Goal: Information Seeking & Learning: Learn about a topic

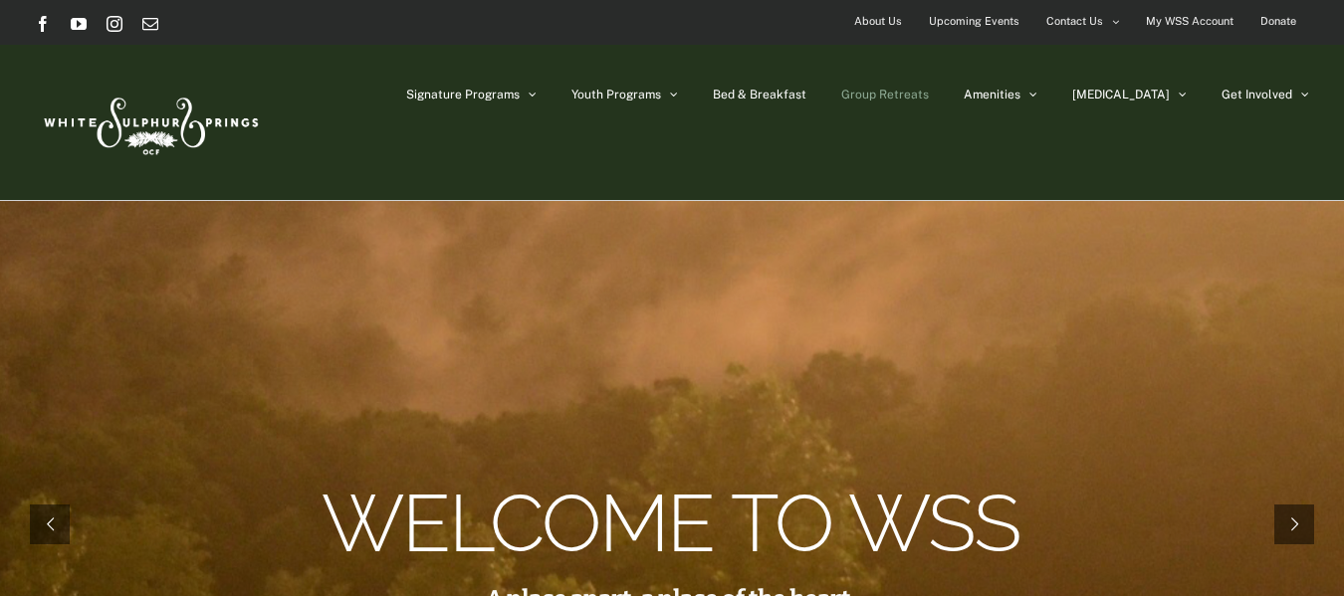
click at [929, 98] on span "Group Retreats" at bounding box center [885, 95] width 88 height 12
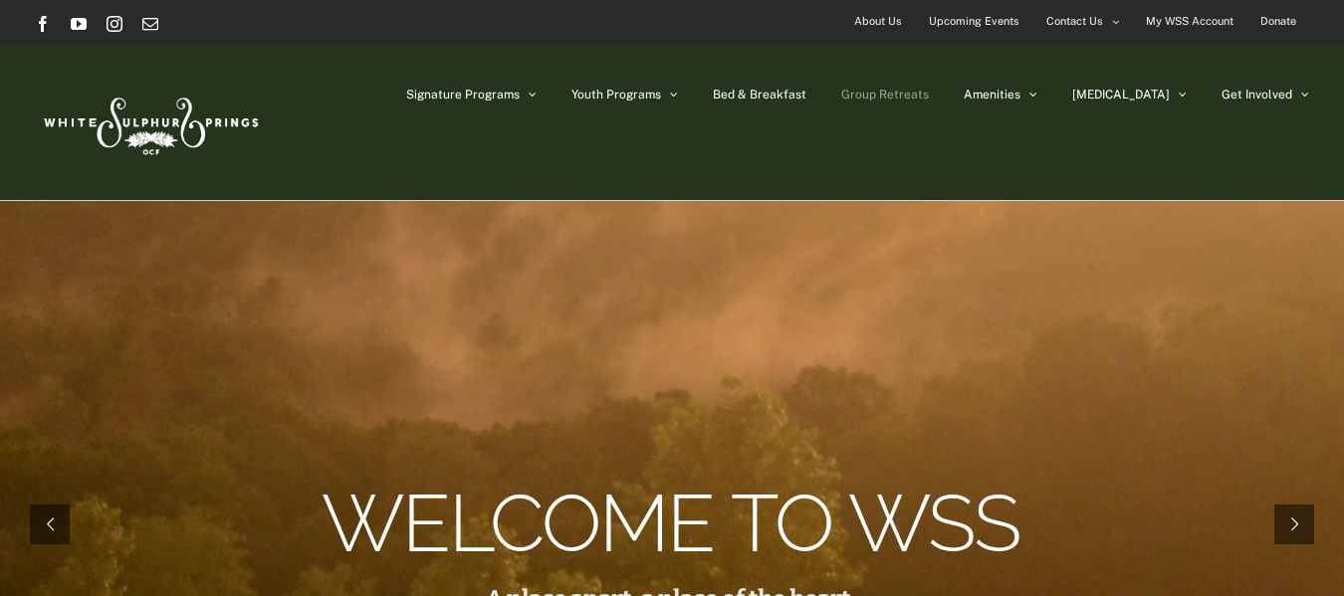
click at [928, 92] on span "Group Retreats" at bounding box center [885, 95] width 88 height 12
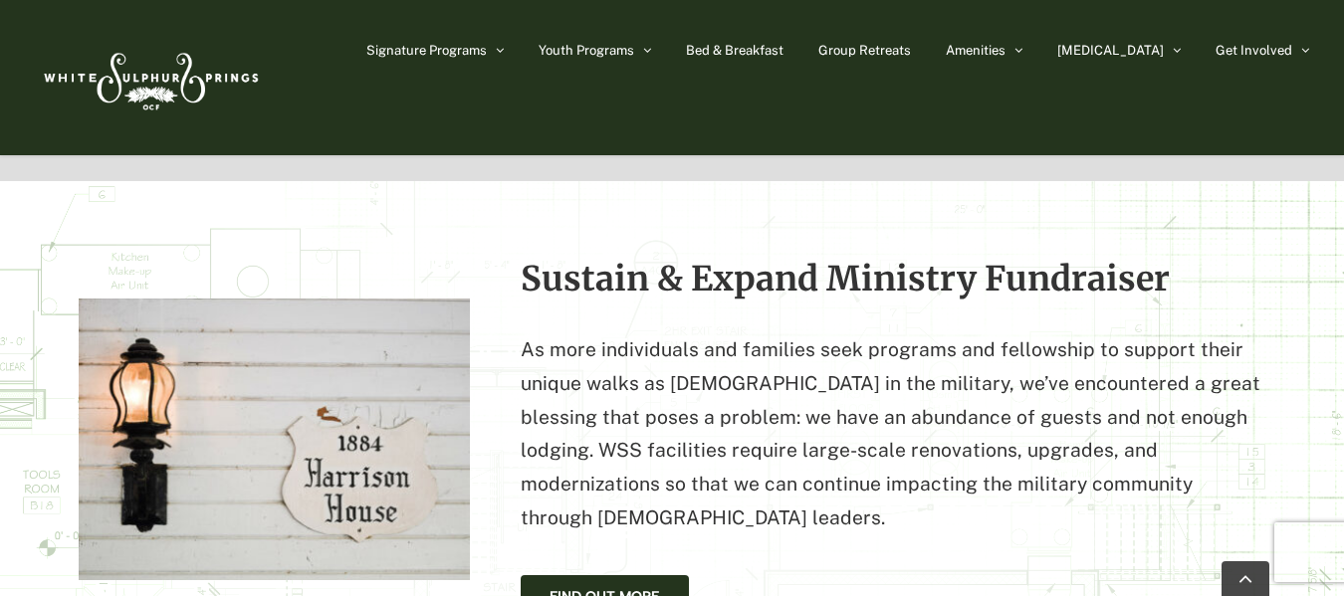
scroll to position [1791, 0]
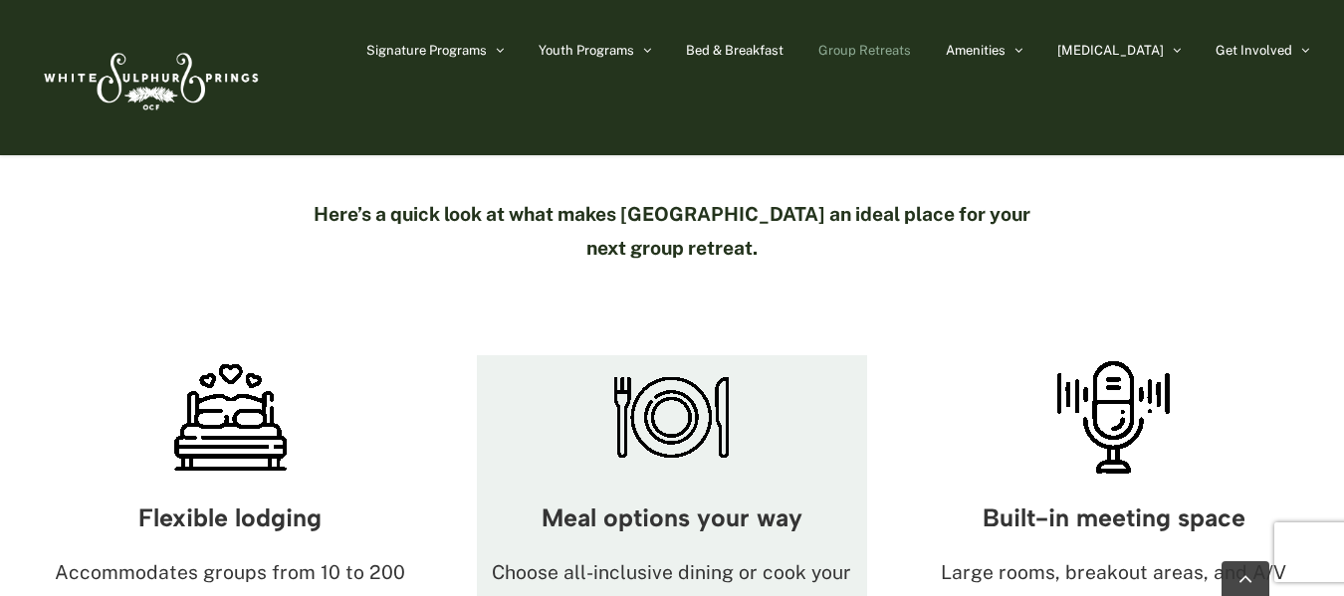
scroll to position [1095, 0]
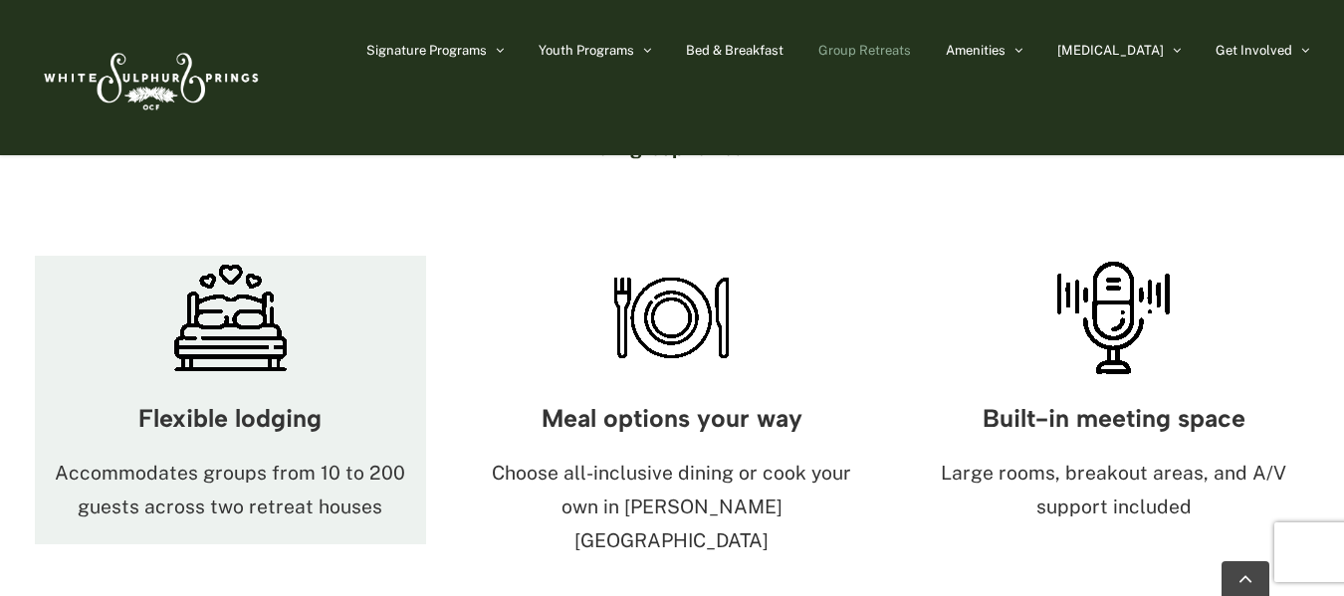
click at [249, 285] on img at bounding box center [230, 318] width 124 height 124
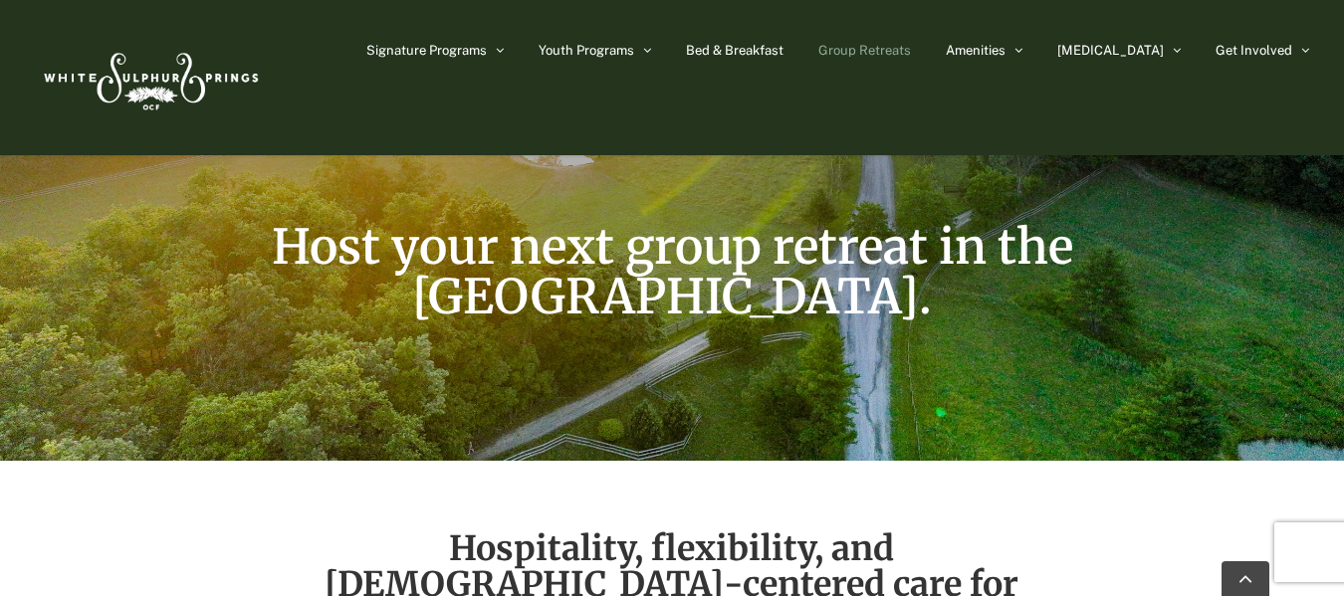
scroll to position [0, 0]
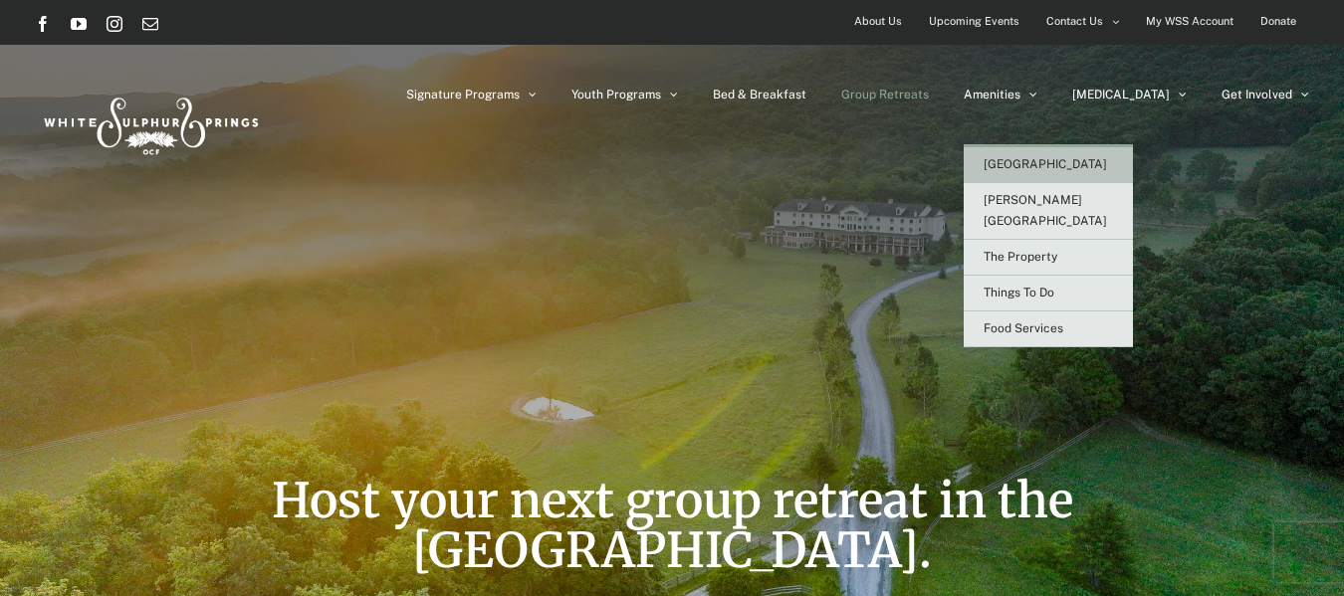
click at [1077, 168] on span "[GEOGRAPHIC_DATA]" at bounding box center [1044, 164] width 123 height 14
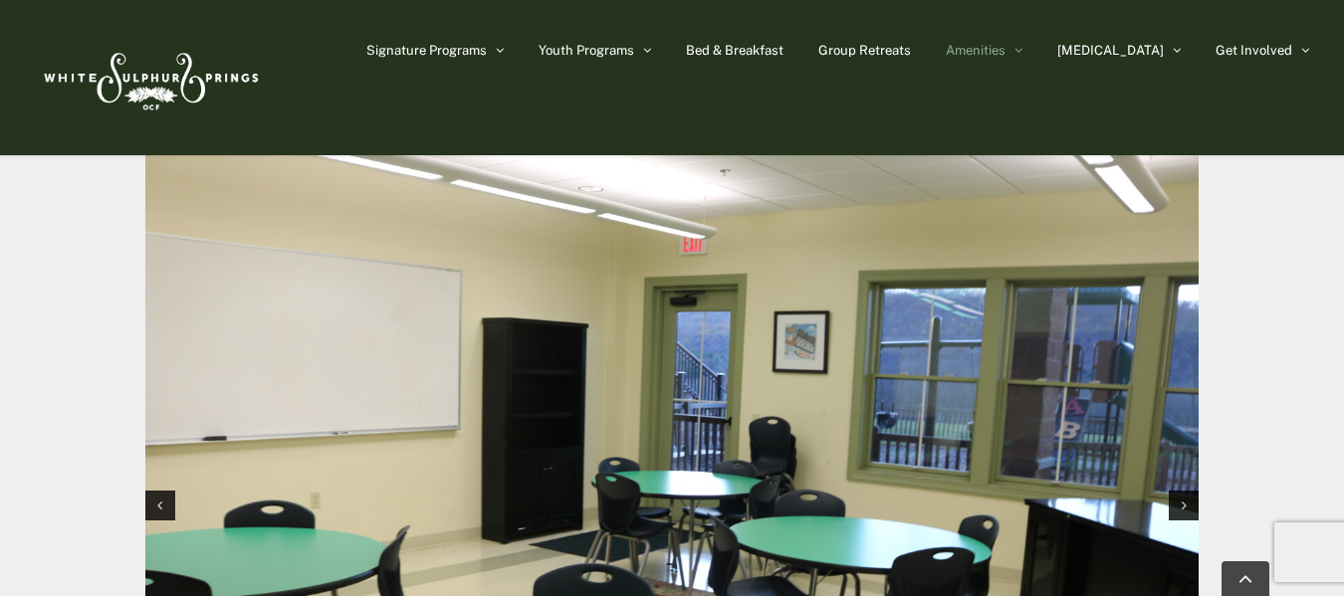
scroll to position [1891, 0]
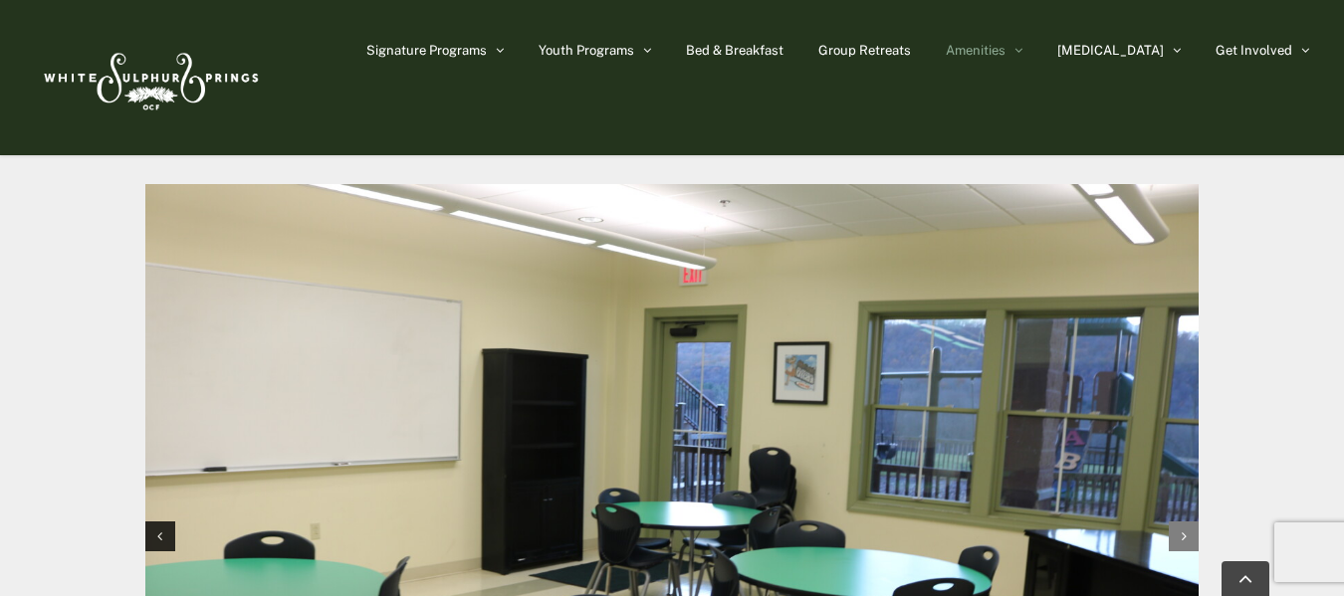
click at [1182, 529] on icon "Next slide" at bounding box center [1183, 536] width 5 height 14
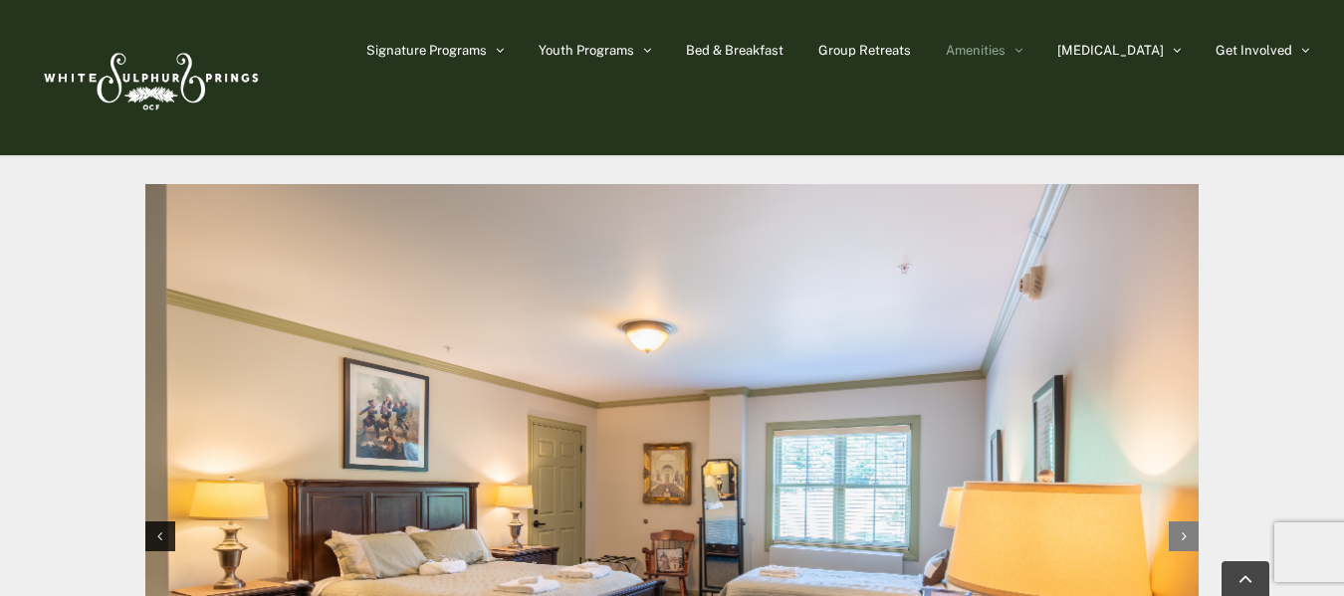
click at [1182, 529] on icon "Next slide" at bounding box center [1183, 536] width 5 height 14
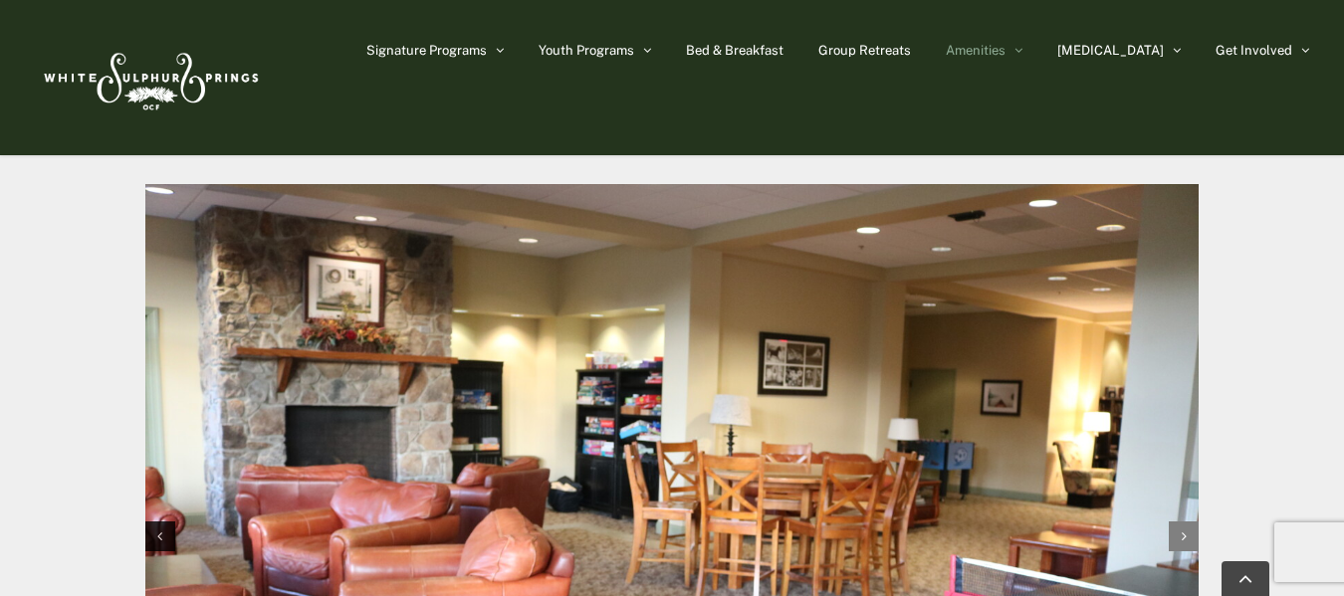
click at [1182, 529] on icon "Next slide" at bounding box center [1183, 536] width 5 height 14
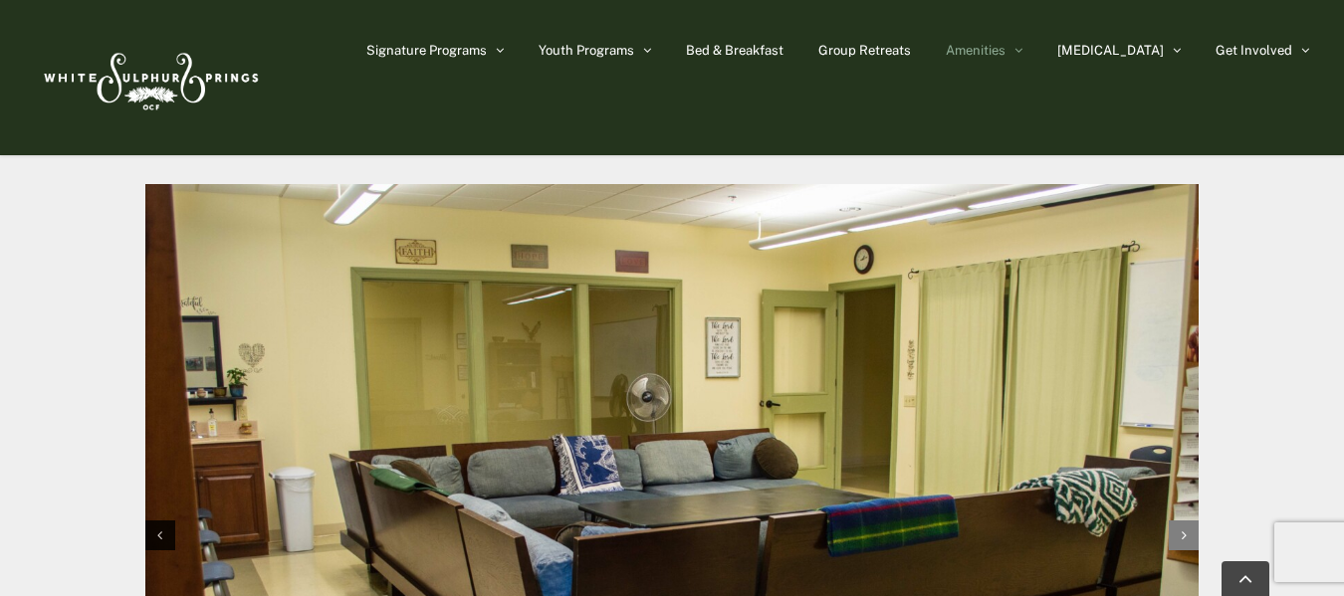
click at [1182, 528] on icon "Next slide" at bounding box center [1183, 535] width 5 height 14
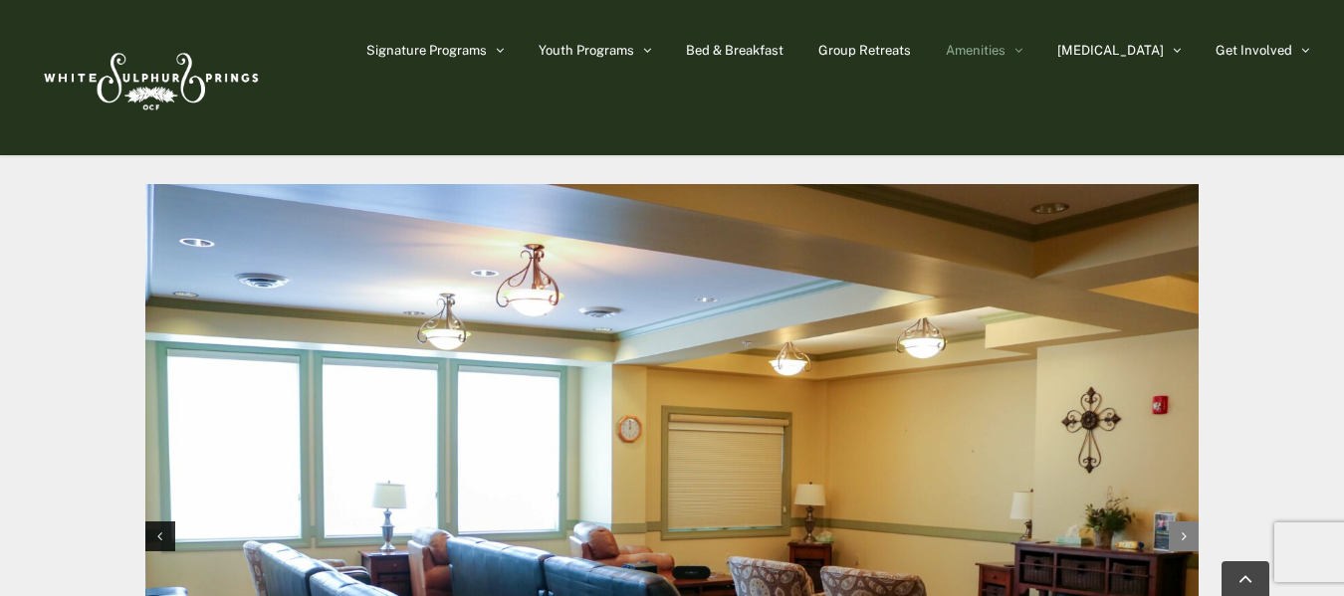
click at [1182, 529] on icon "Next slide" at bounding box center [1183, 536] width 5 height 14
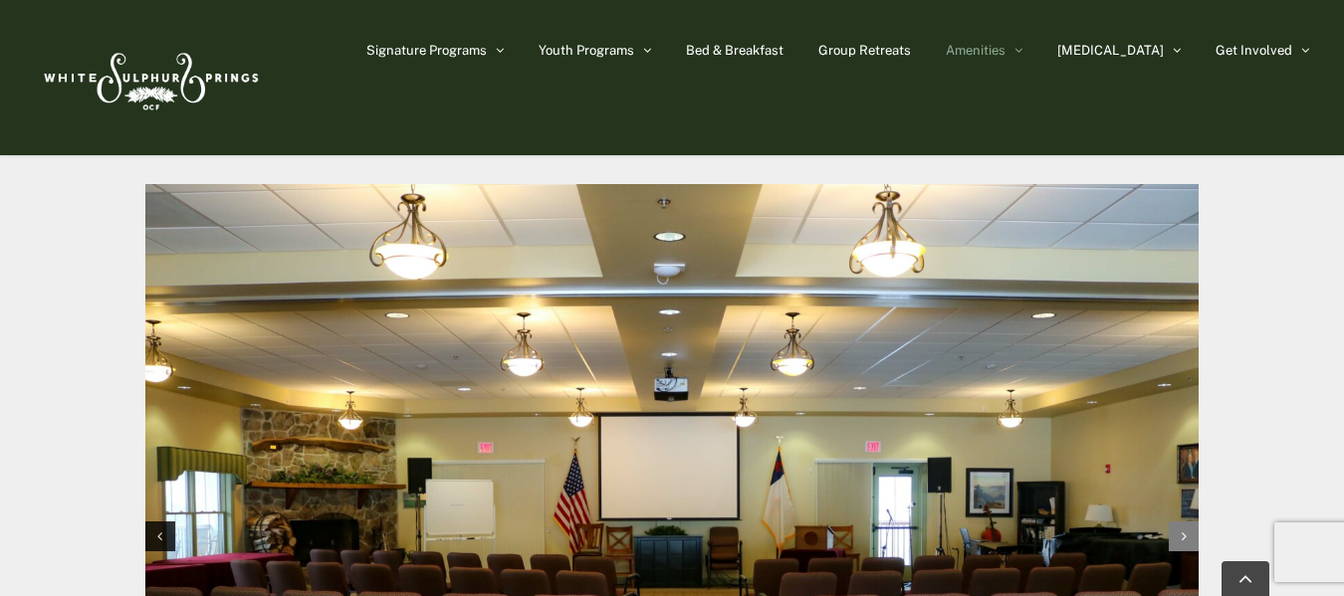
click at [1182, 529] on icon "Next slide" at bounding box center [1183, 536] width 5 height 14
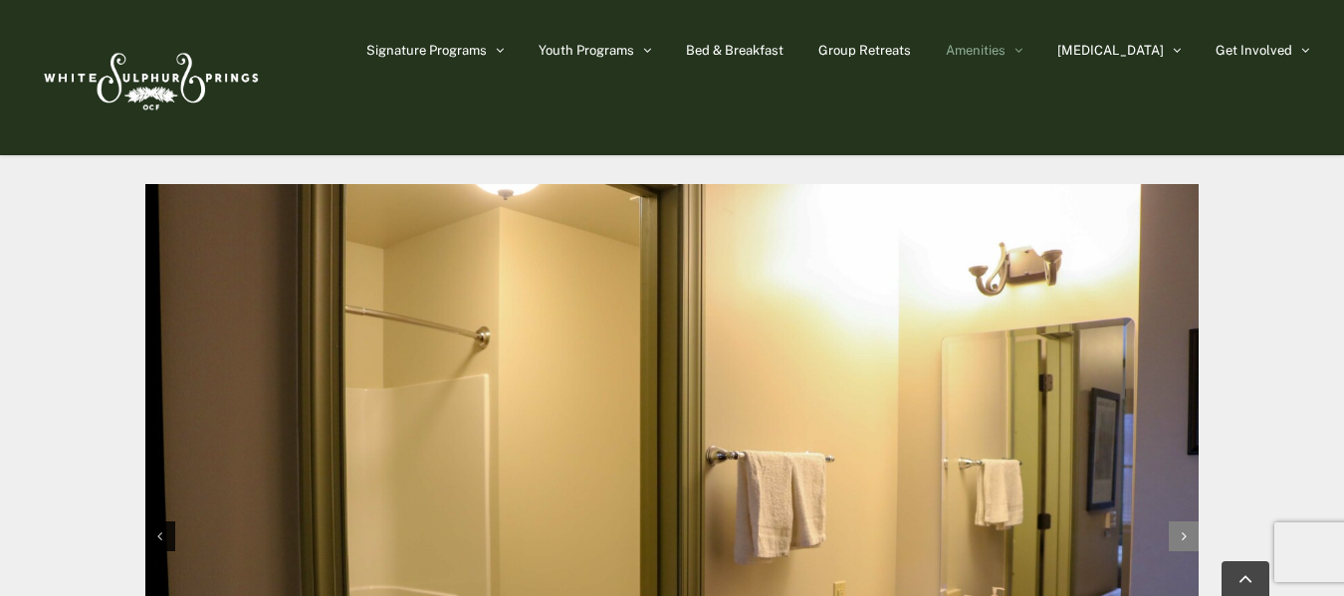
click at [1182, 529] on icon "Next slide" at bounding box center [1183, 536] width 5 height 14
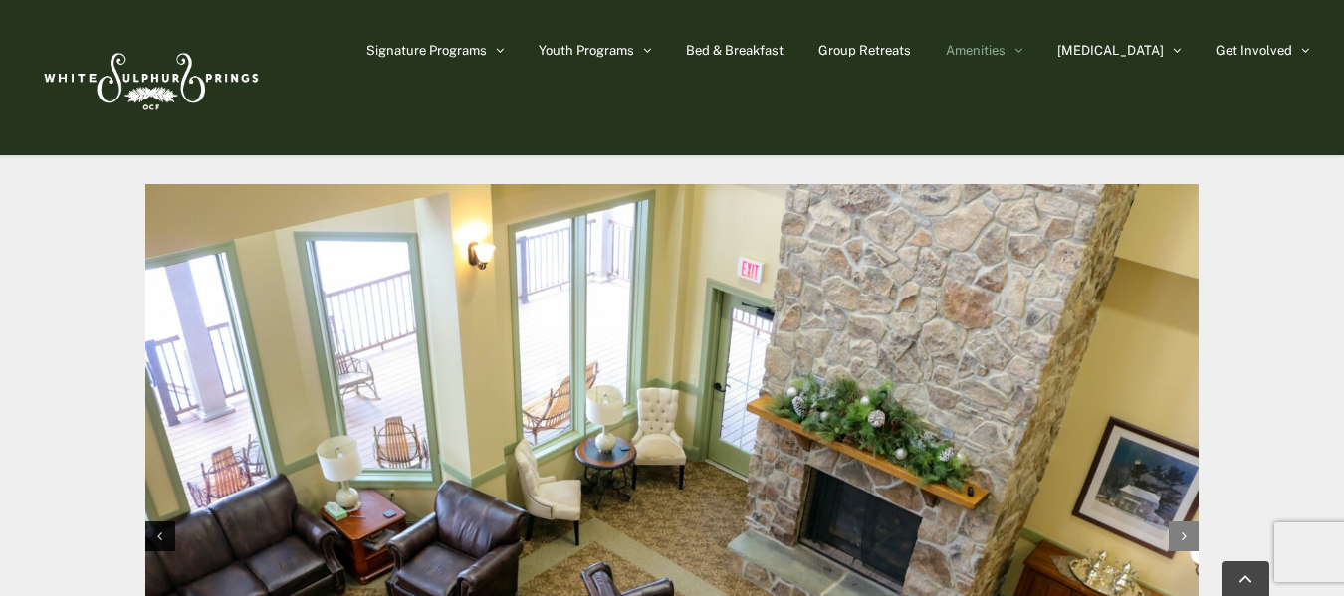
click at [1182, 529] on icon "Next slide" at bounding box center [1183, 536] width 5 height 14
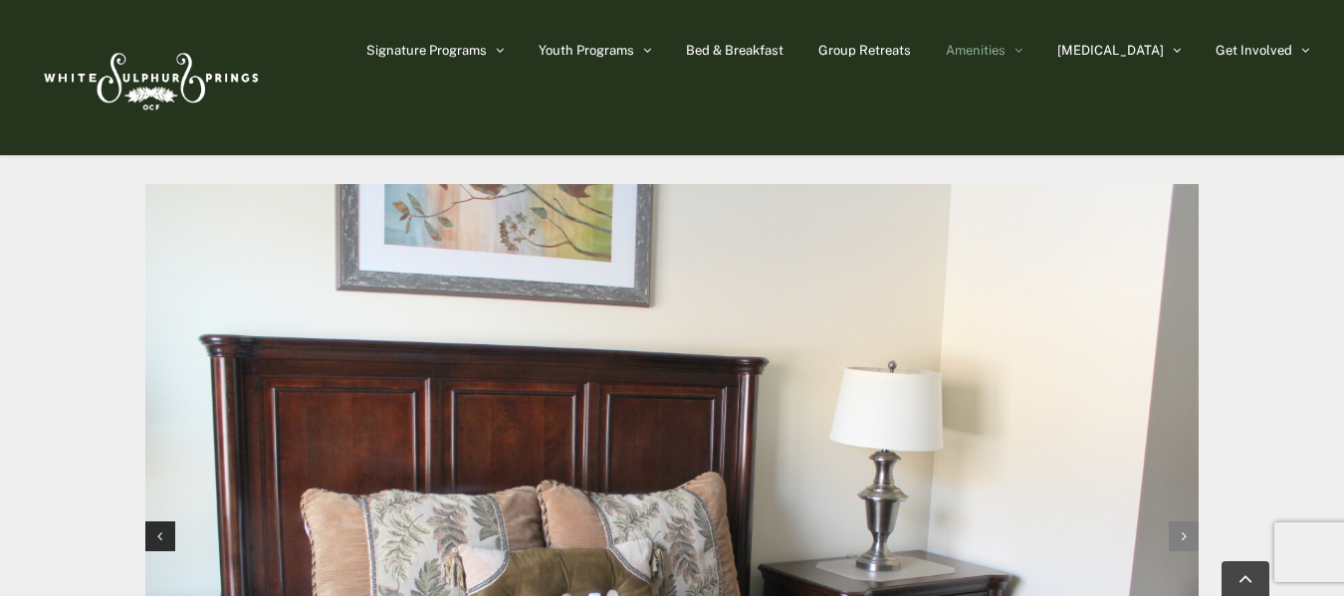
click at [1182, 529] on icon "Next slide" at bounding box center [1183, 536] width 5 height 14
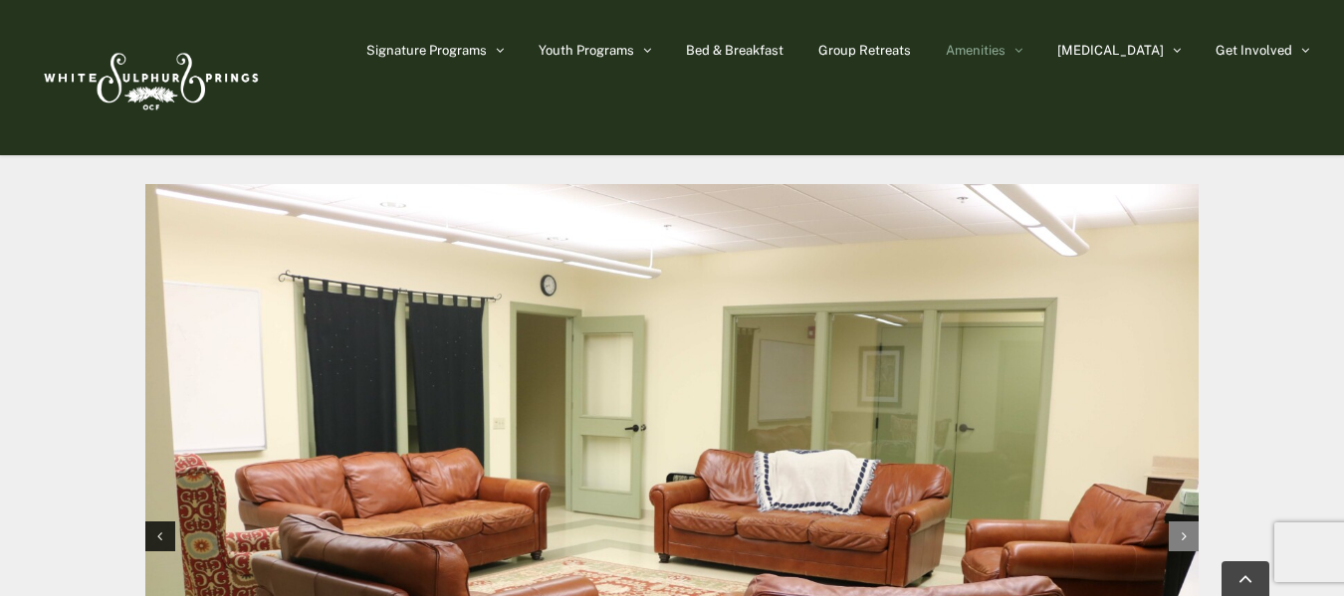
click at [1182, 529] on icon "Next slide" at bounding box center [1183, 536] width 5 height 14
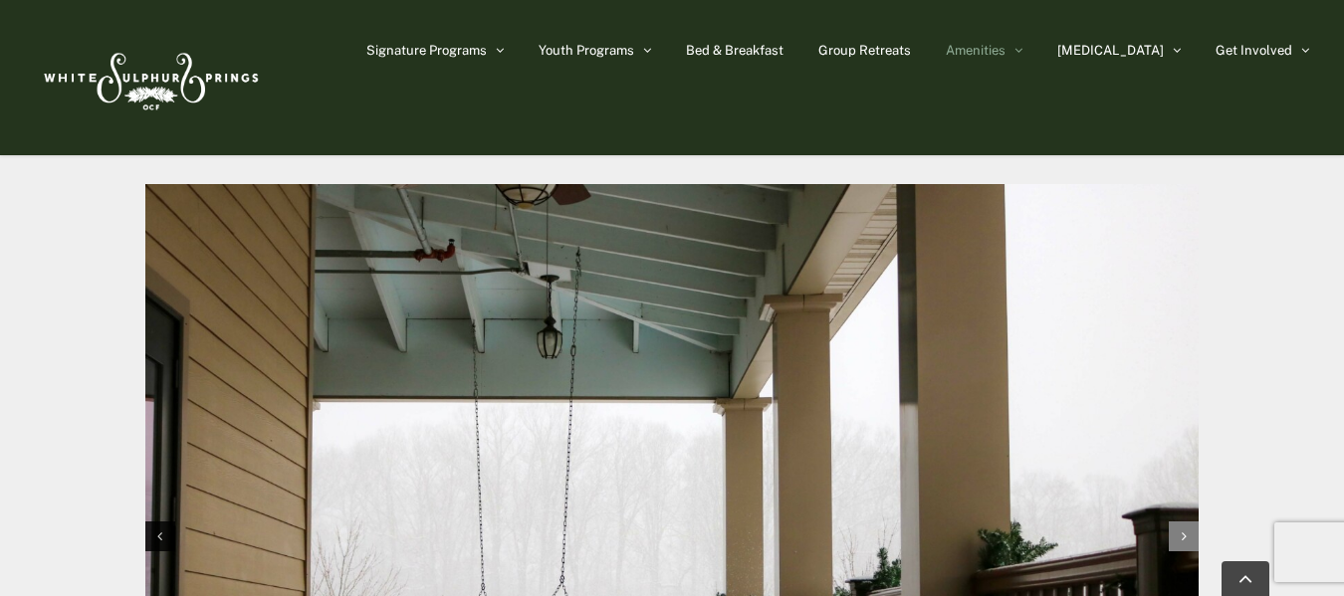
click at [1182, 529] on icon "Next slide" at bounding box center [1183, 536] width 5 height 14
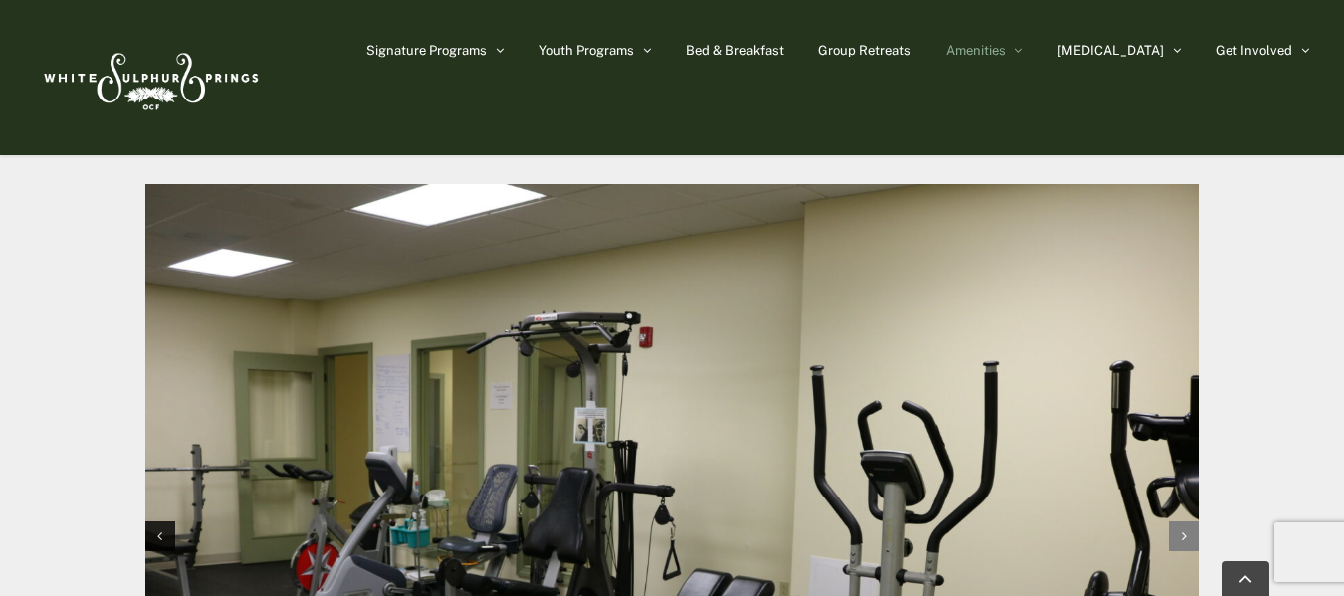
click at [1182, 529] on icon "Next slide" at bounding box center [1183, 536] width 5 height 14
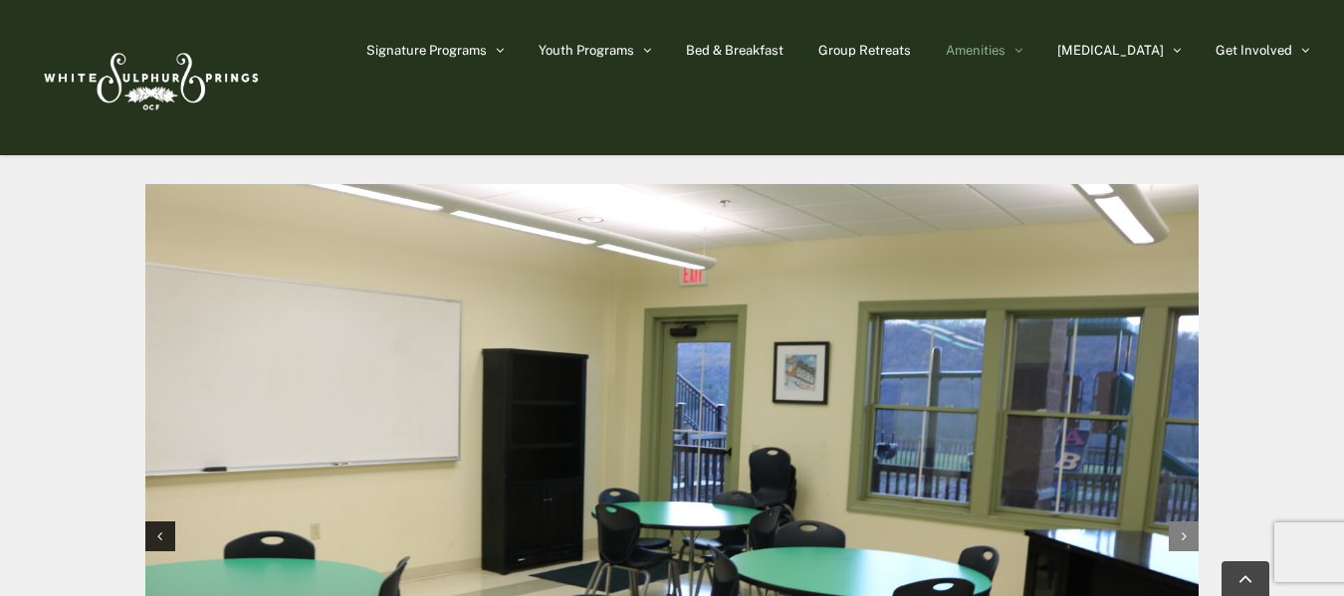
click at [1182, 529] on icon "Next slide" at bounding box center [1183, 536] width 5 height 14
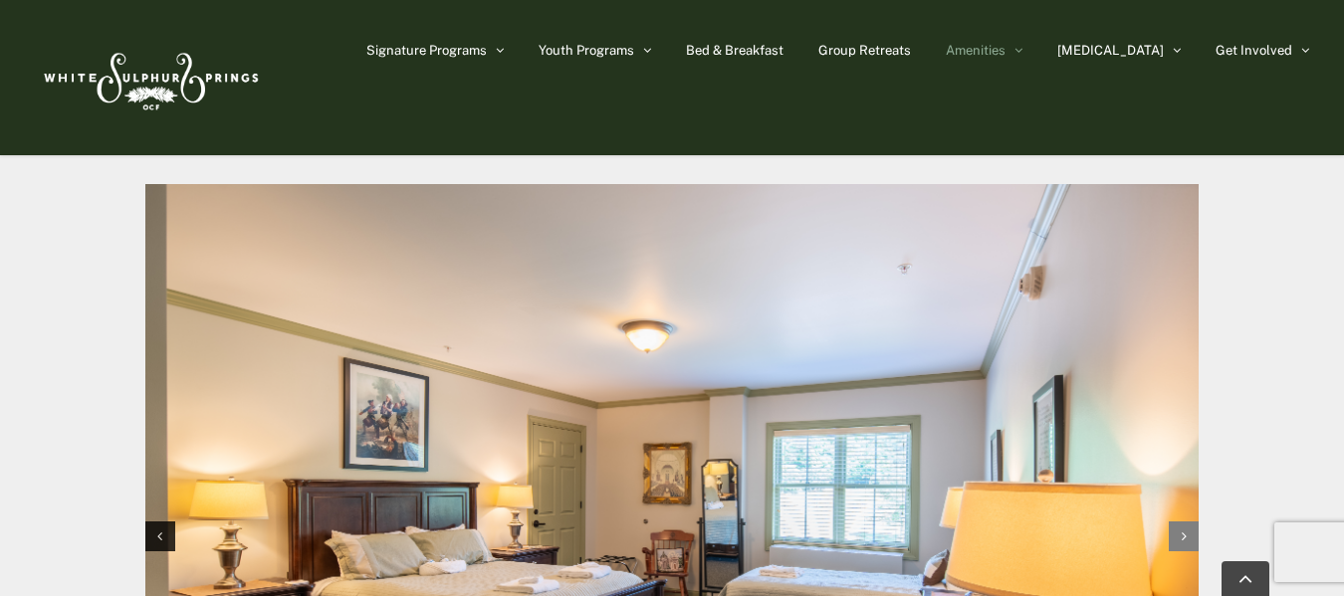
click at [1182, 529] on icon "Next slide" at bounding box center [1183, 536] width 5 height 14
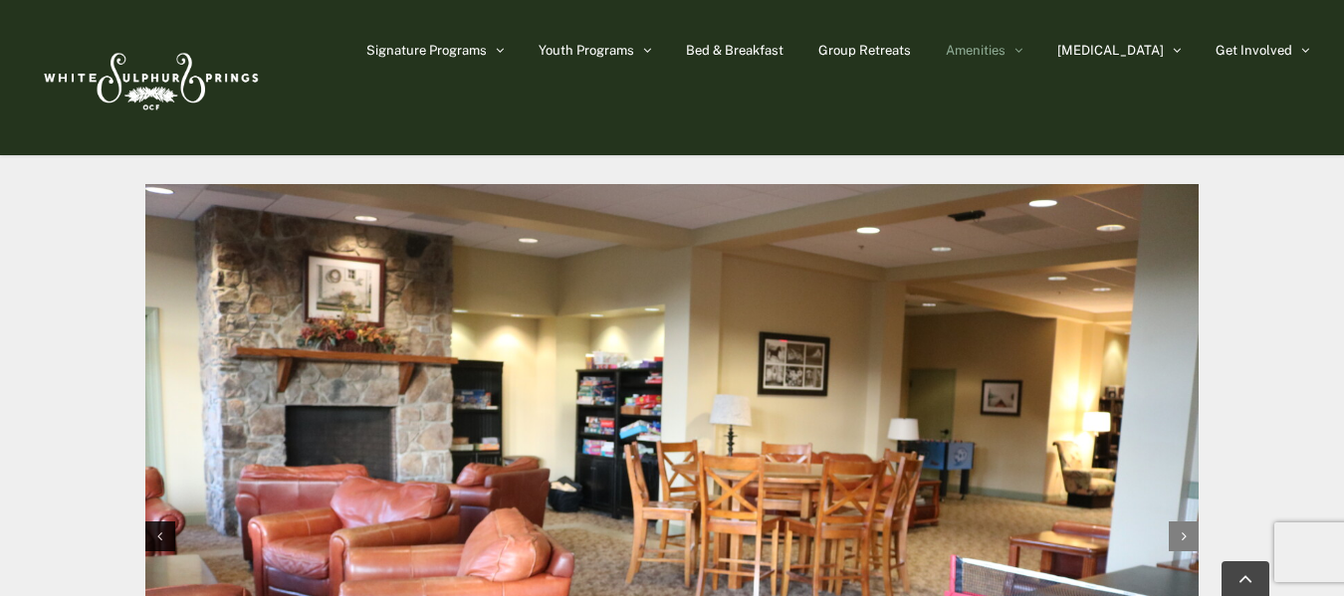
click at [1182, 529] on icon "Next slide" at bounding box center [1183, 536] width 5 height 14
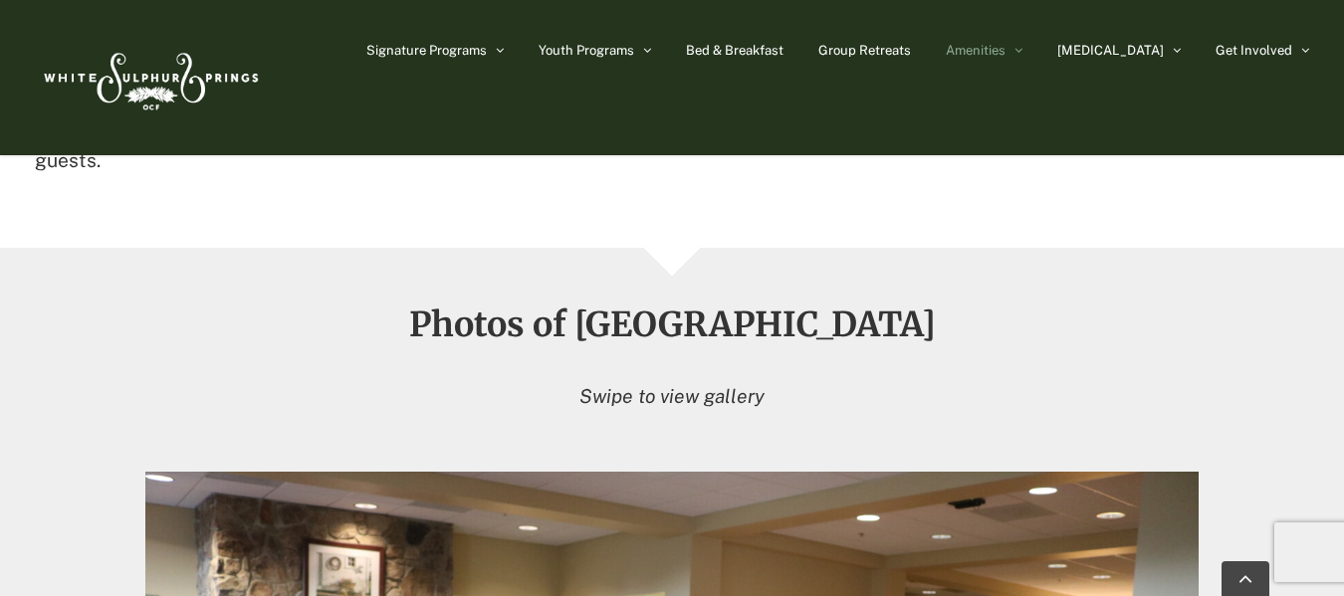
scroll to position [1592, 0]
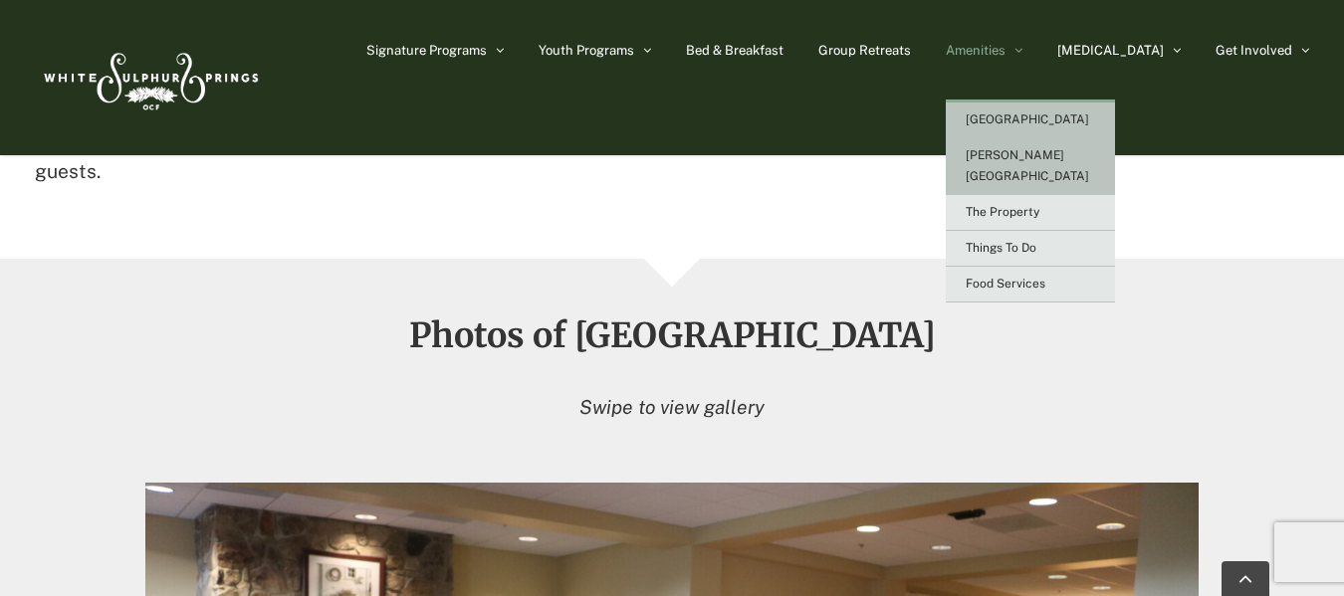
click at [1042, 151] on span "[PERSON_NAME][GEOGRAPHIC_DATA]" at bounding box center [1026, 165] width 123 height 35
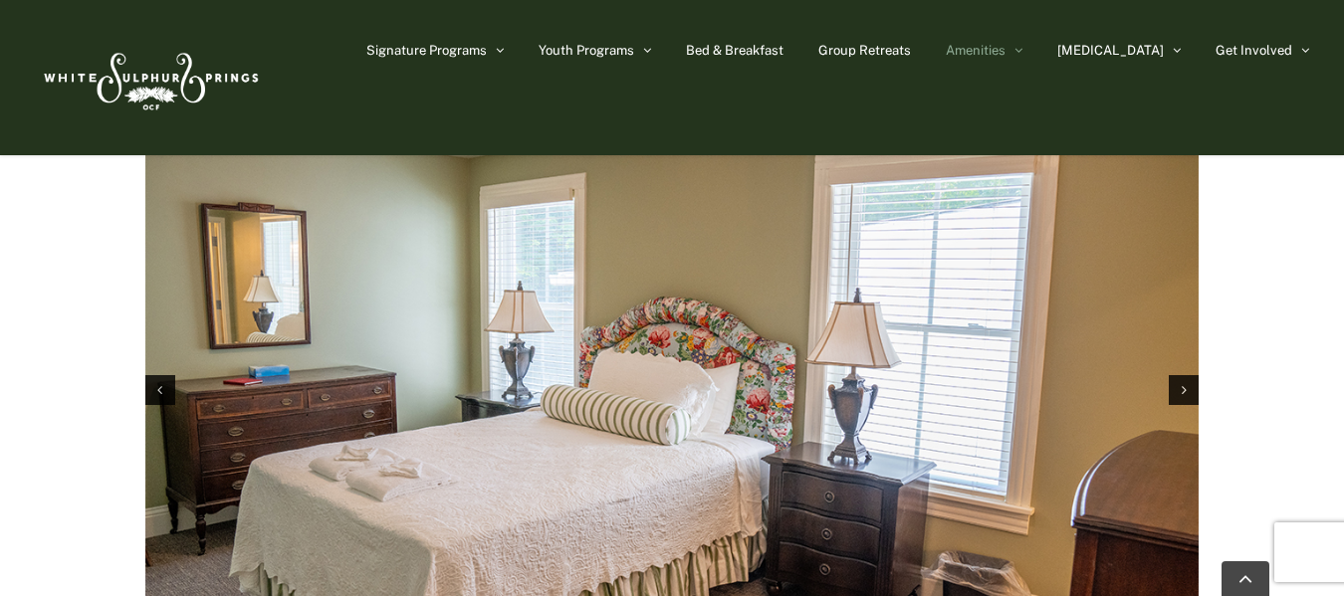
scroll to position [3185, 0]
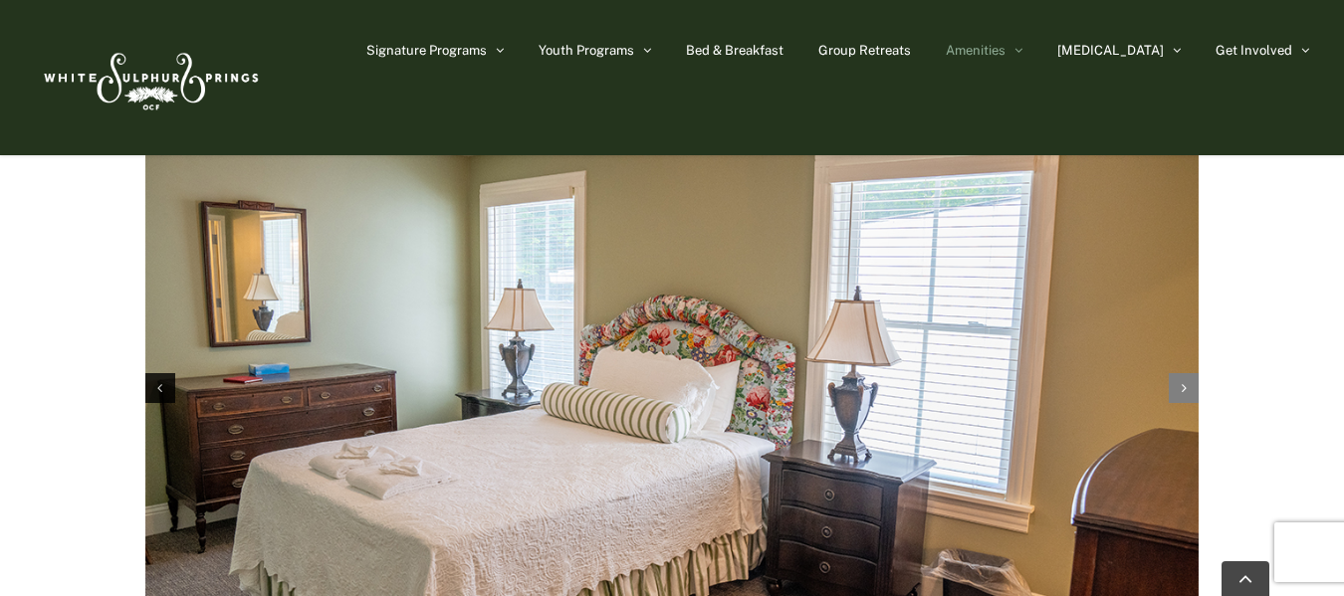
click at [1182, 381] on icon "Next slide" at bounding box center [1183, 388] width 5 height 14
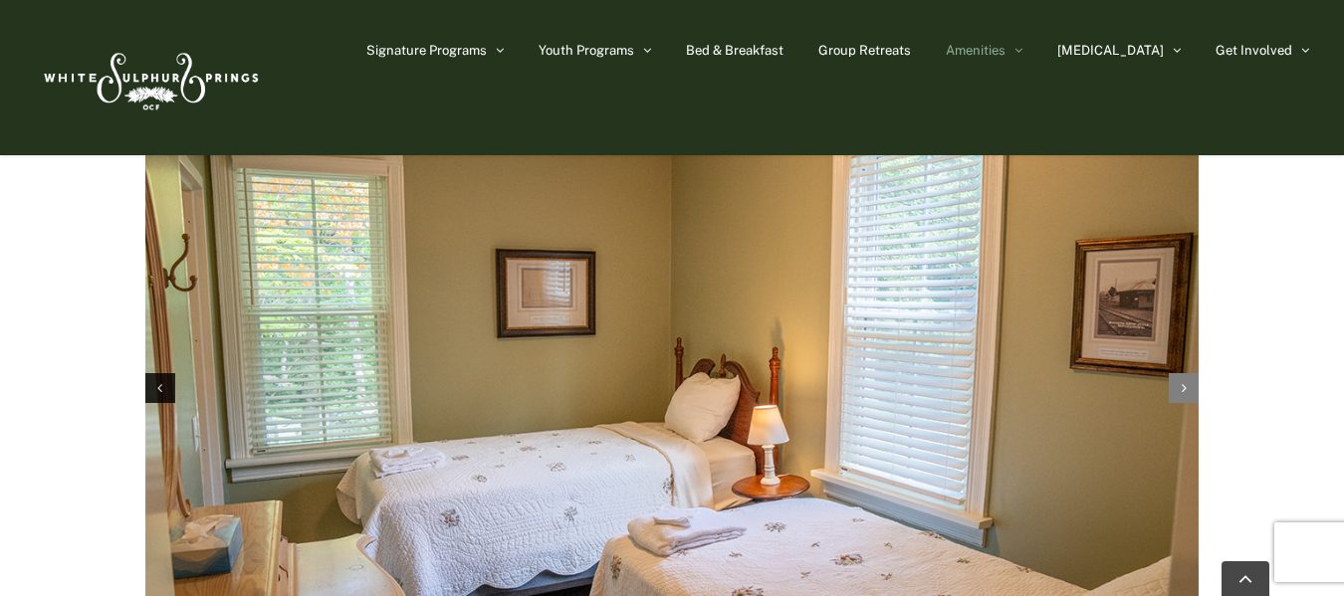
click at [1182, 381] on icon "Next slide" at bounding box center [1183, 388] width 5 height 14
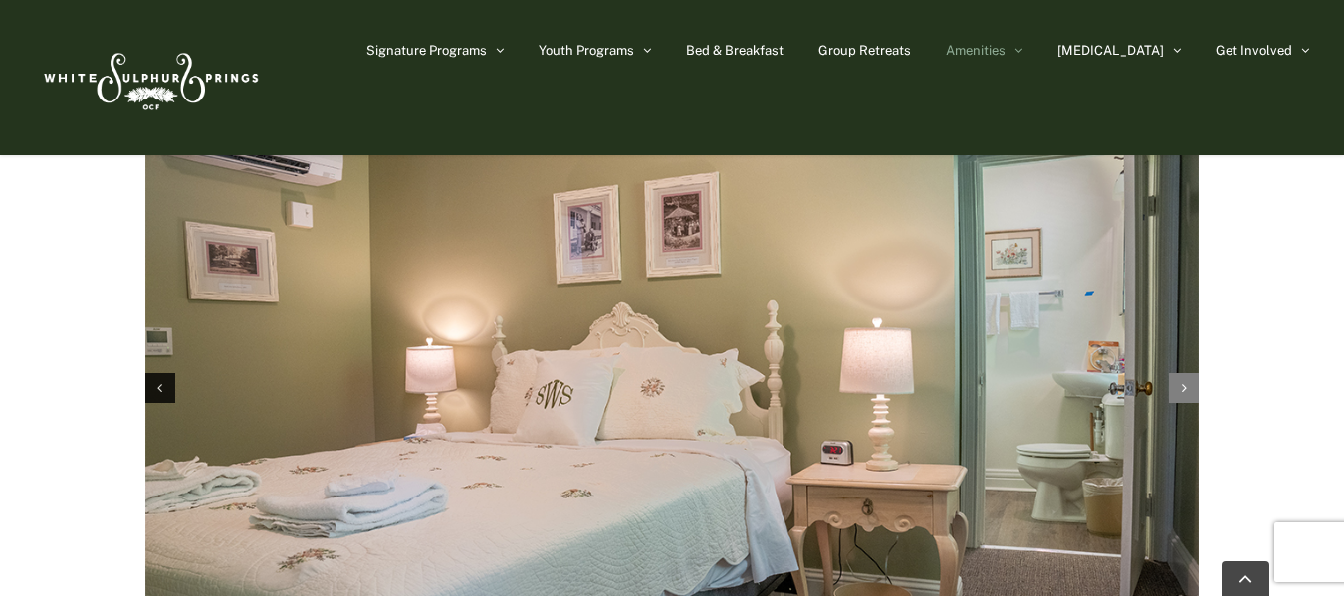
click at [1182, 381] on icon "Next slide" at bounding box center [1183, 388] width 5 height 14
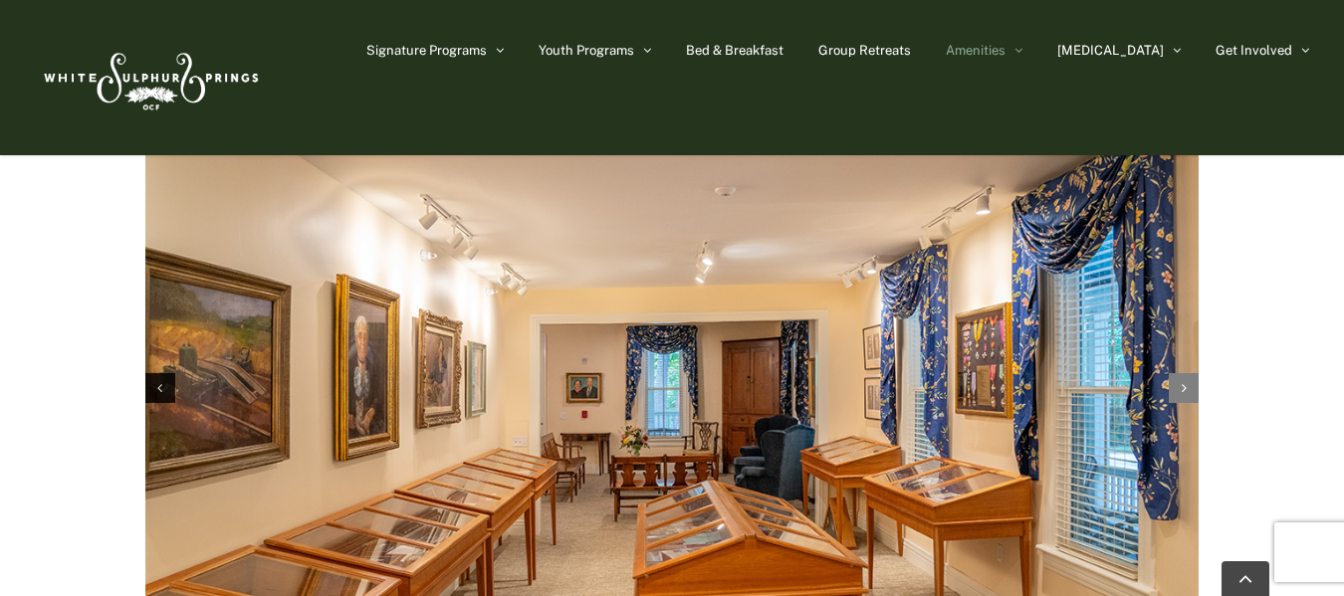
click at [1182, 381] on icon "Next slide" at bounding box center [1183, 388] width 5 height 14
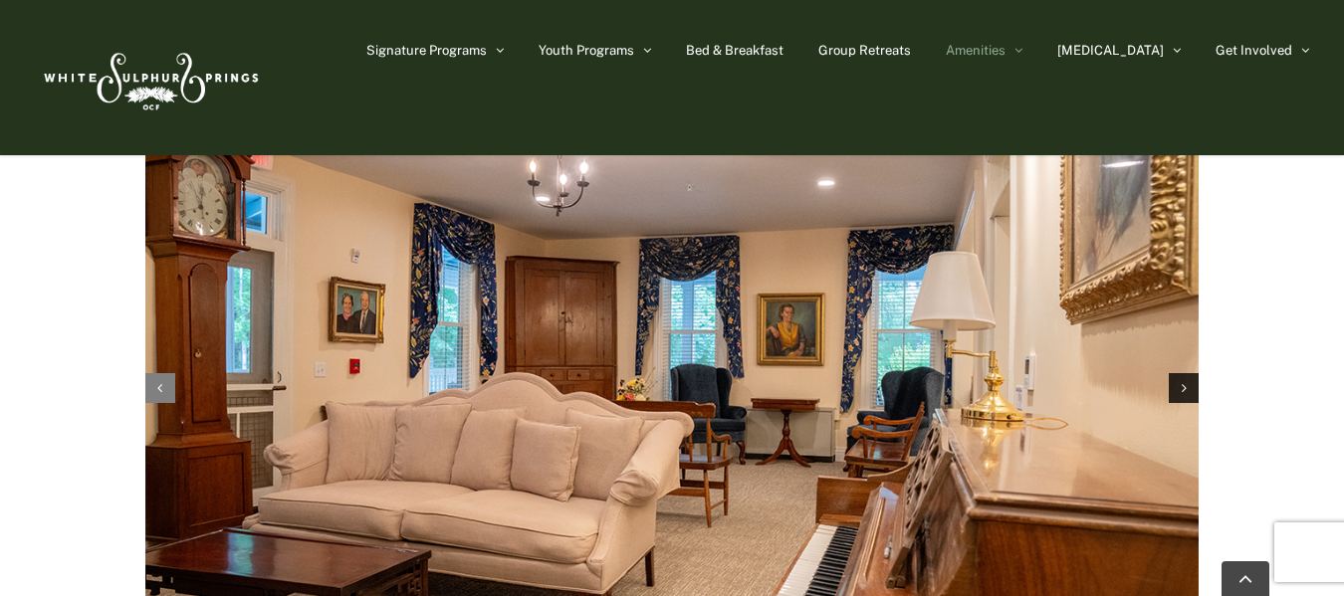
click at [174, 373] on div "Previous slide" at bounding box center [160, 388] width 30 height 30
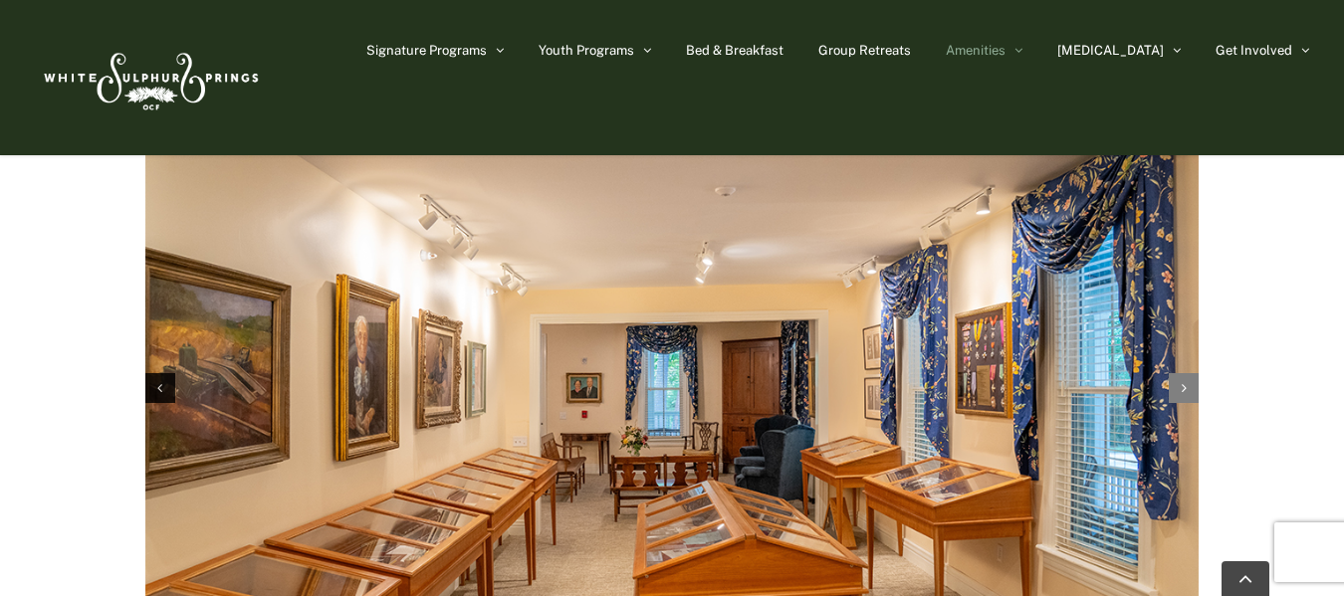
click at [1185, 381] on icon "Next slide" at bounding box center [1183, 388] width 5 height 14
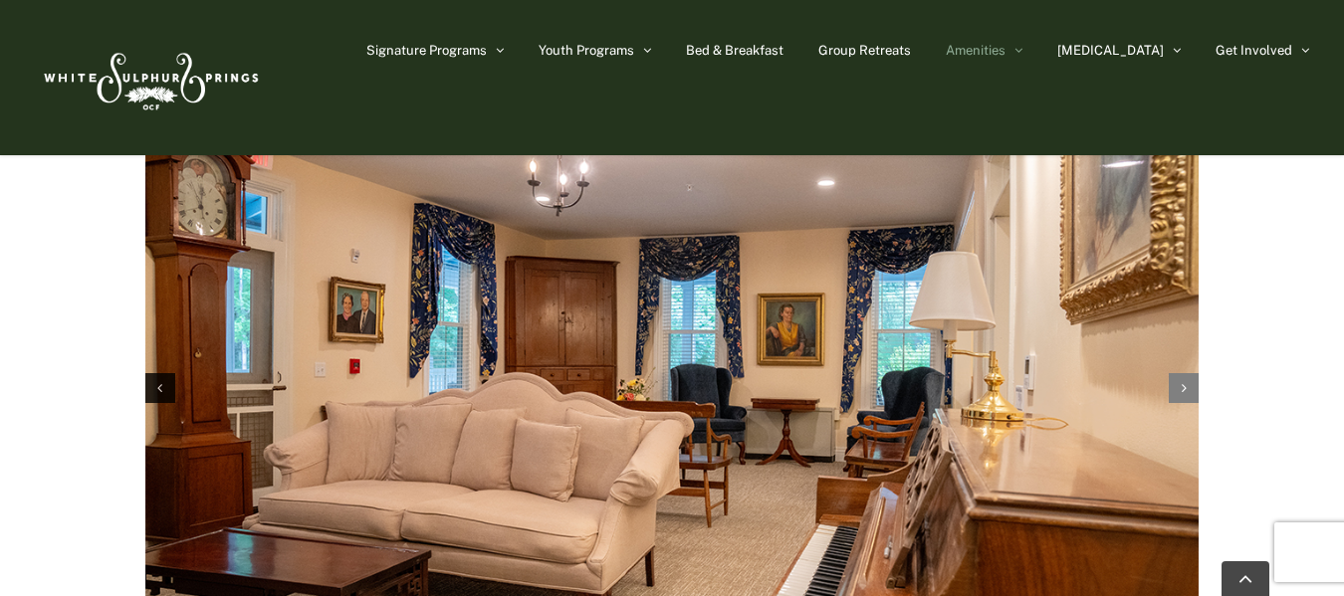
click at [1185, 381] on icon "Next slide" at bounding box center [1183, 388] width 5 height 14
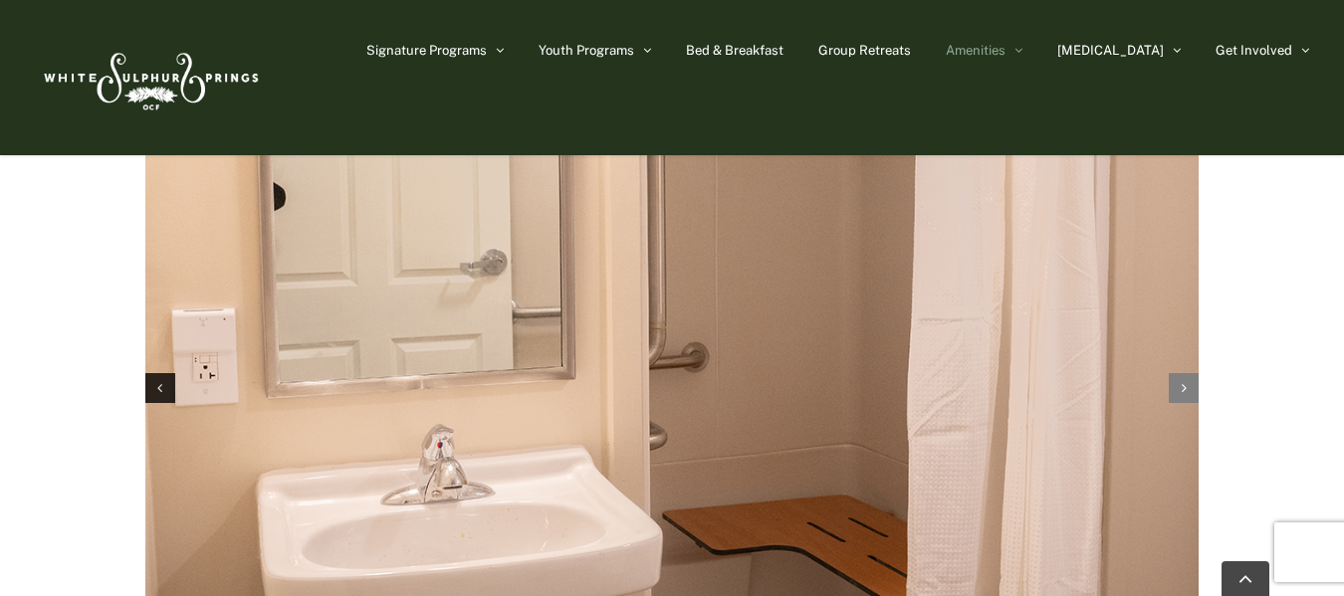
click at [1185, 381] on icon "Next slide" at bounding box center [1183, 388] width 5 height 14
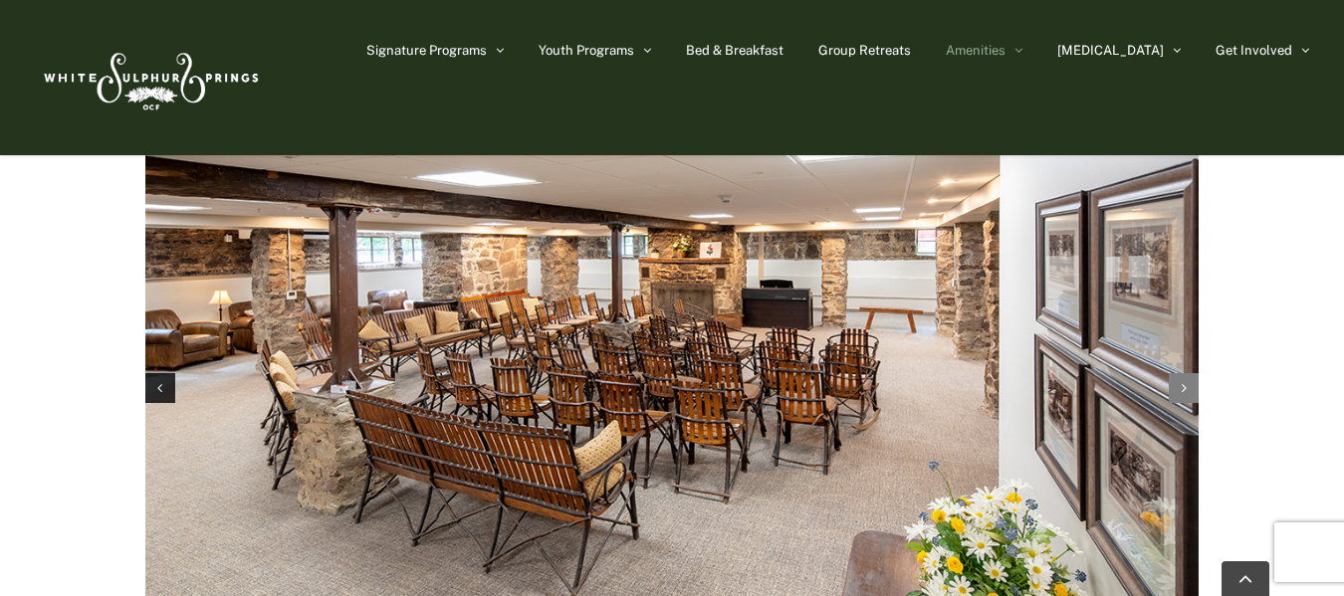
click at [1185, 381] on icon "Next slide" at bounding box center [1183, 388] width 5 height 14
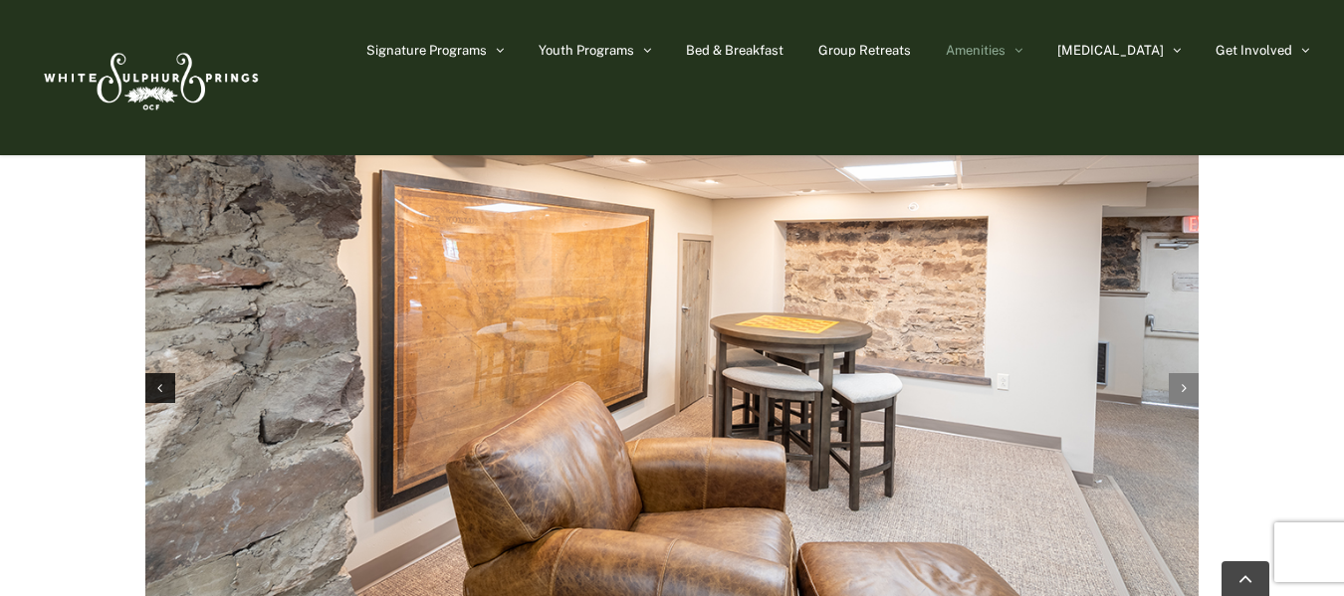
click at [1185, 381] on icon "Next slide" at bounding box center [1183, 388] width 5 height 14
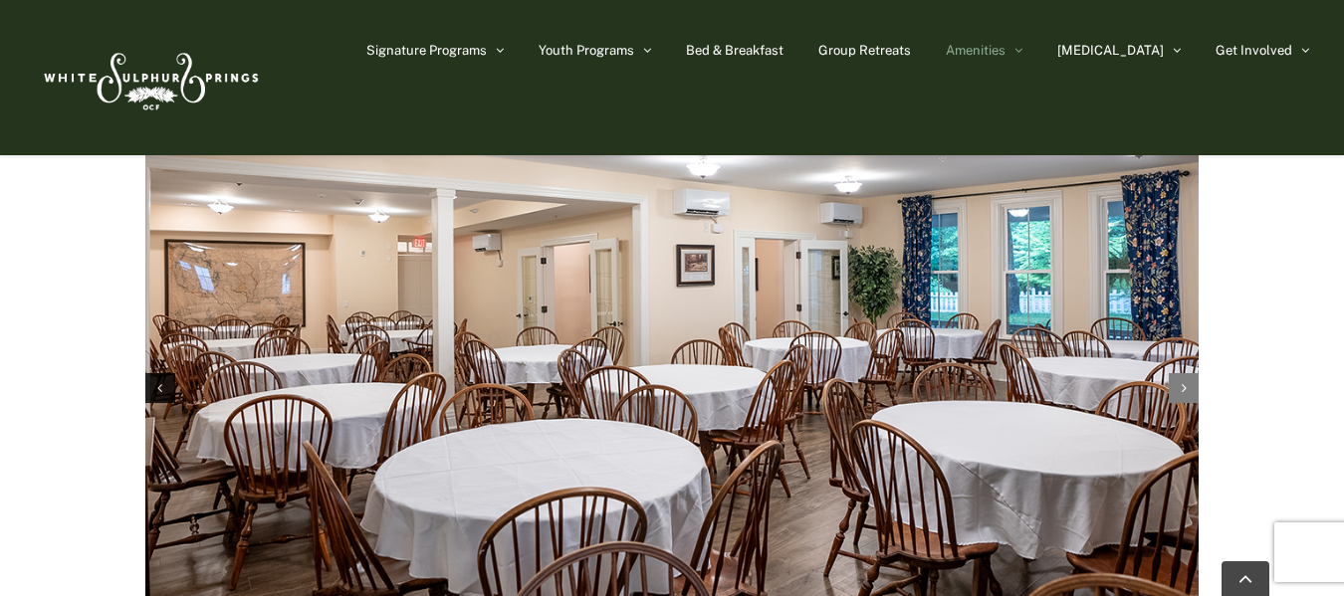
click at [1184, 381] on icon "Next slide" at bounding box center [1183, 388] width 5 height 14
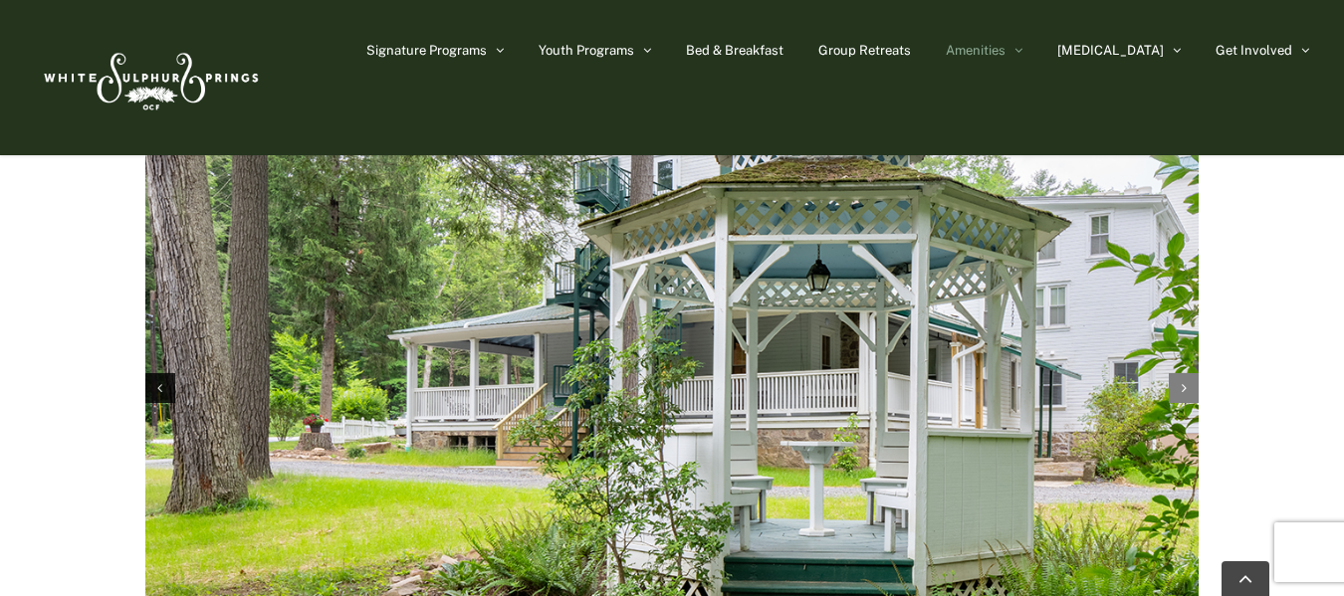
click at [1184, 381] on icon "Next slide" at bounding box center [1183, 388] width 5 height 14
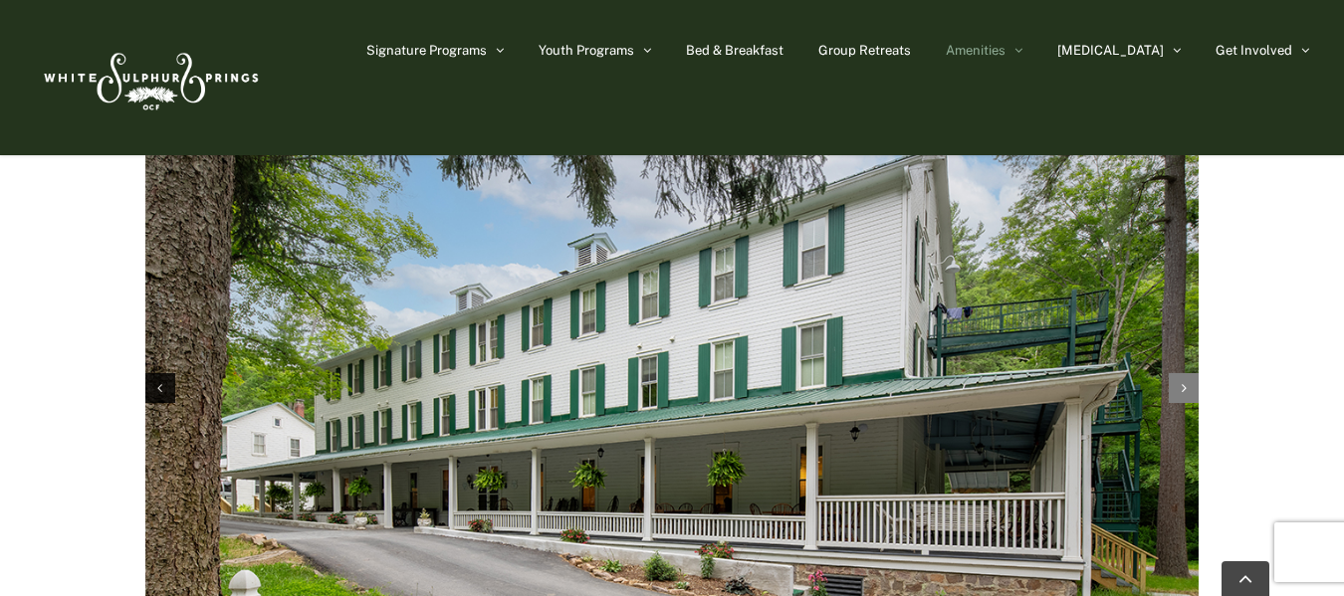
click at [1184, 381] on icon "Next slide" at bounding box center [1183, 388] width 5 height 14
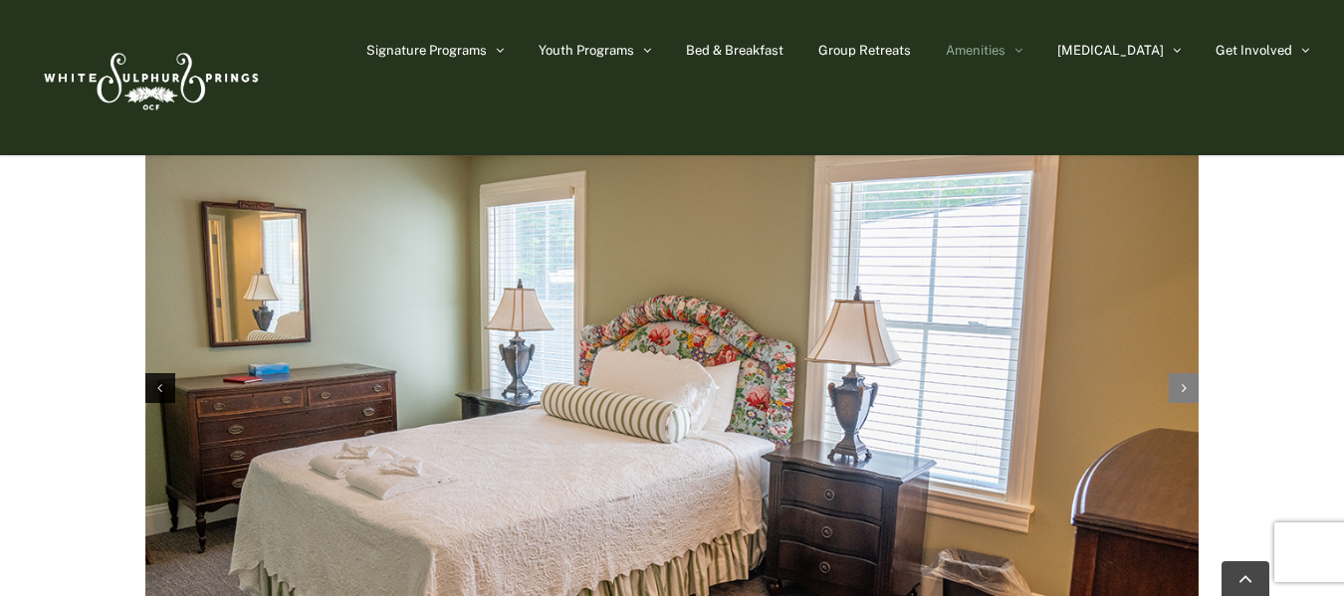
click at [1184, 381] on icon "Next slide" at bounding box center [1183, 388] width 5 height 14
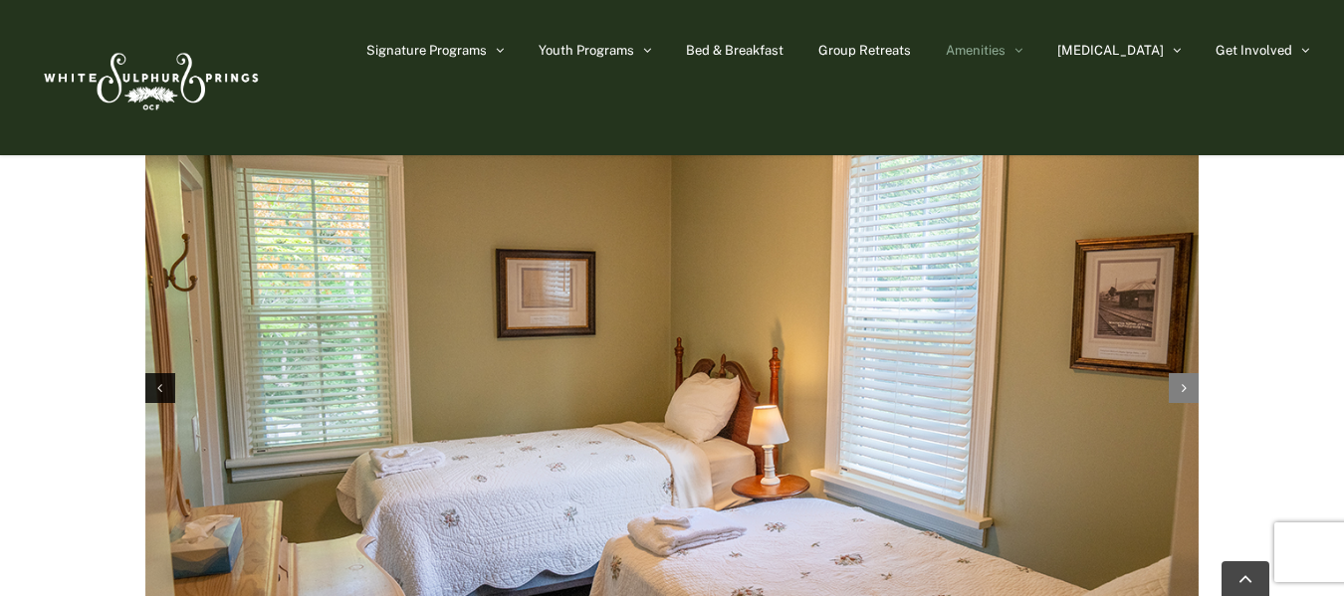
click at [1184, 381] on icon "Next slide" at bounding box center [1183, 388] width 5 height 14
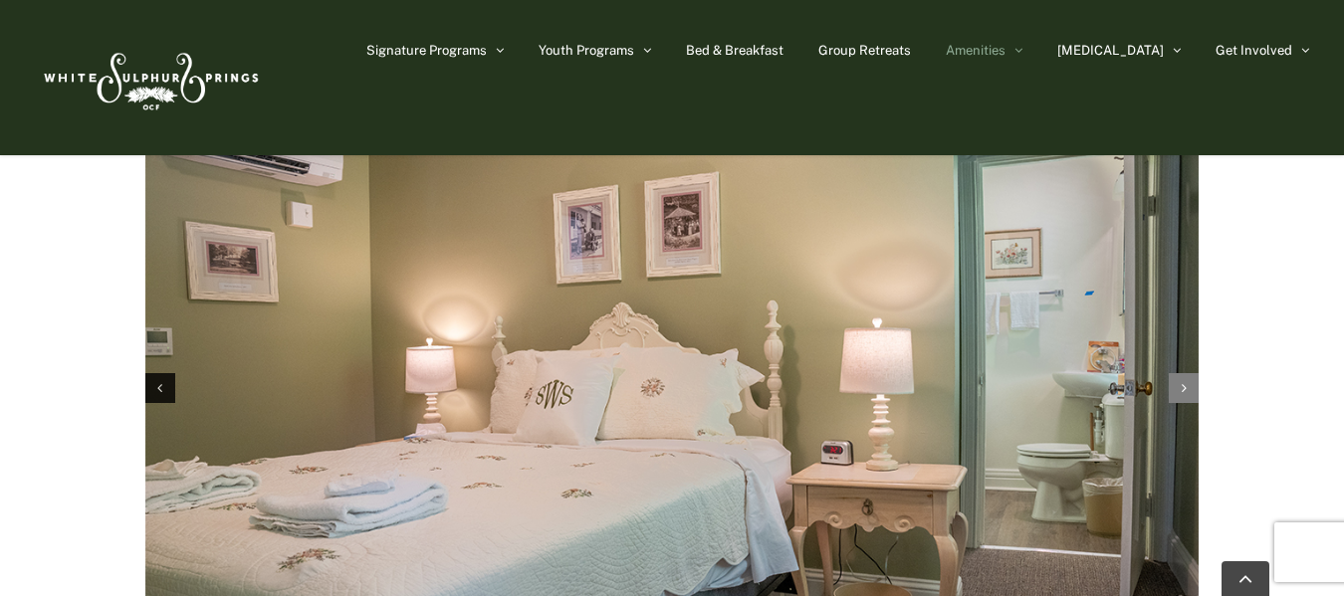
click at [1184, 381] on icon "Next slide" at bounding box center [1183, 388] width 5 height 14
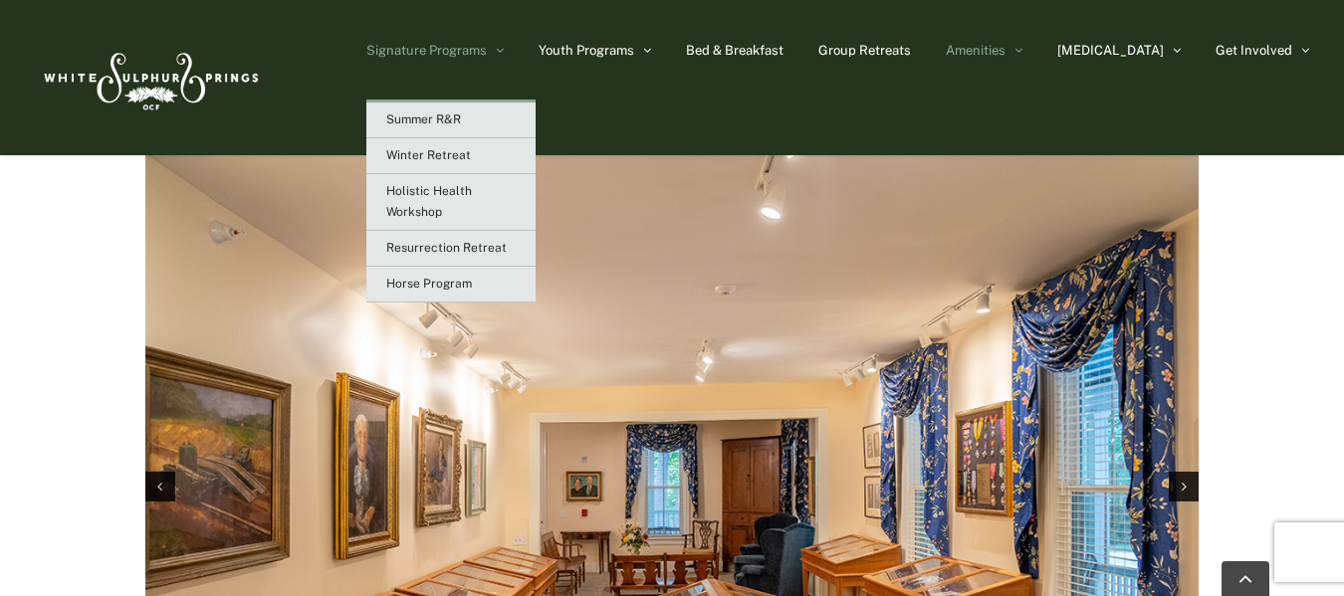
scroll to position [3085, 0]
click at [471, 153] on span "Winter Retreat" at bounding box center [428, 155] width 85 height 14
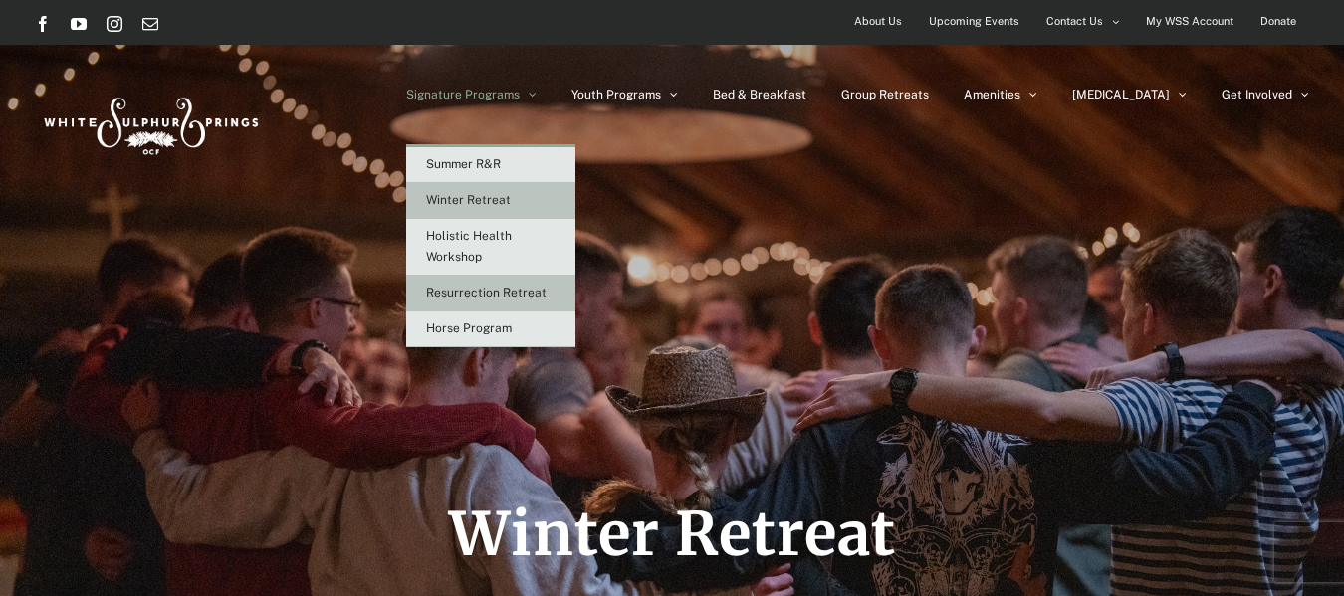
click at [539, 297] on span "Resurrection Retreat" at bounding box center [486, 293] width 120 height 14
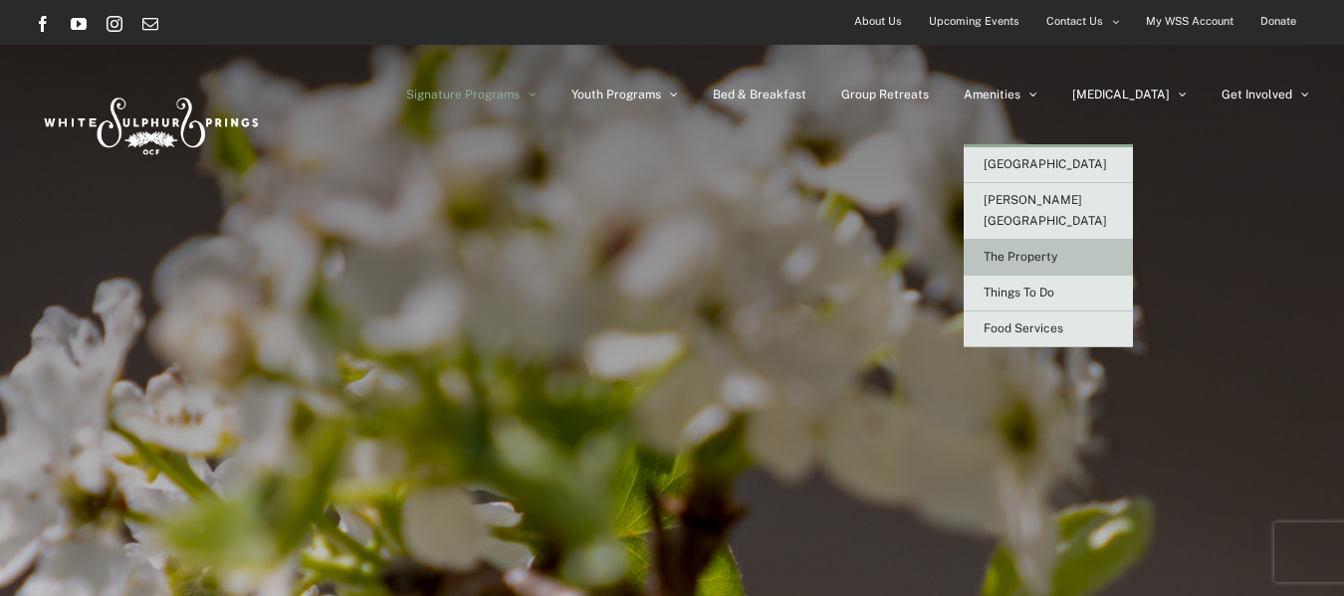
click at [1057, 250] on span "The Property" at bounding box center [1020, 257] width 74 height 14
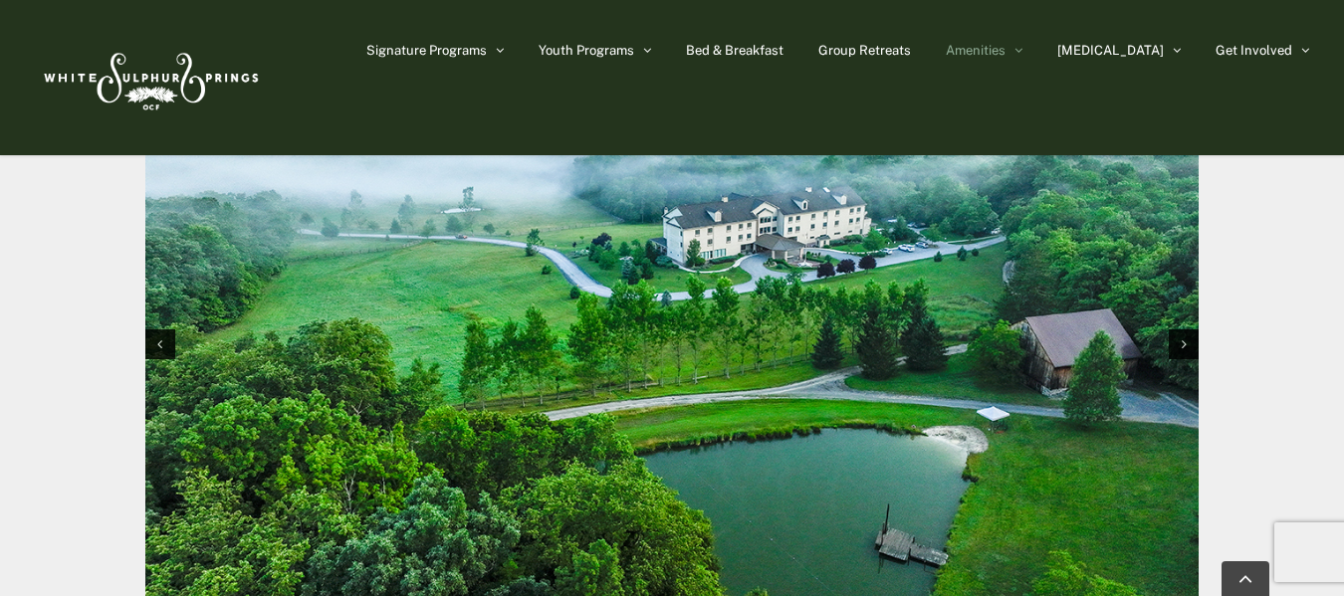
scroll to position [2190, 0]
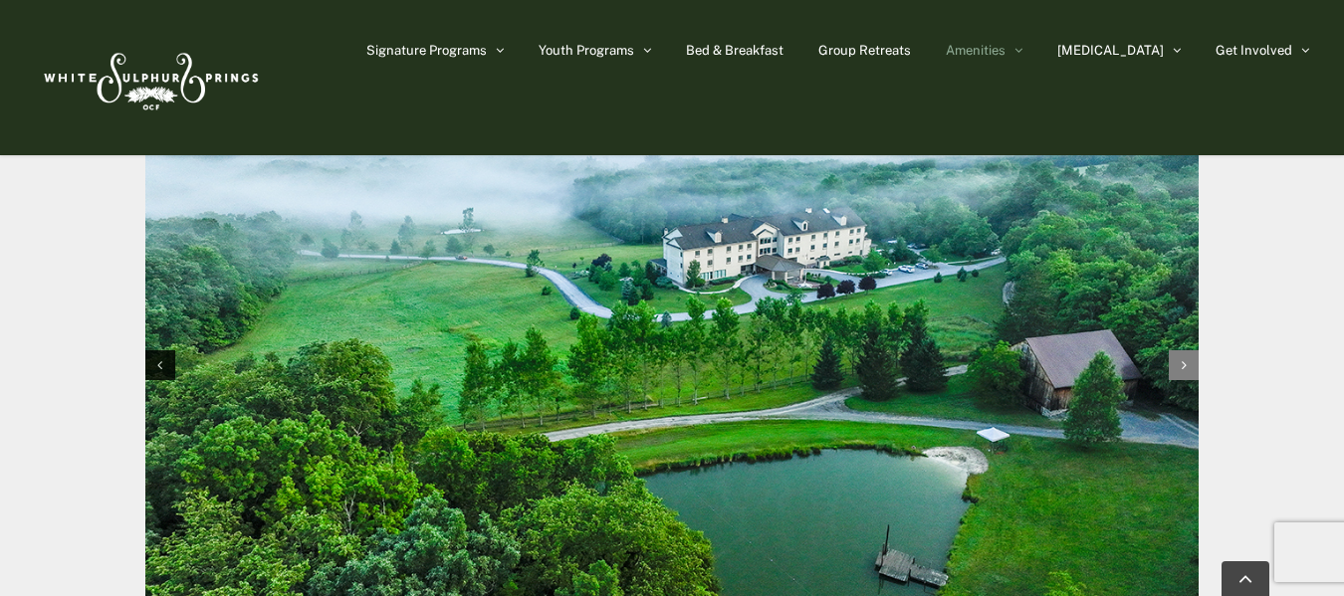
click at [1181, 364] on icon "Next slide" at bounding box center [1183, 365] width 5 height 14
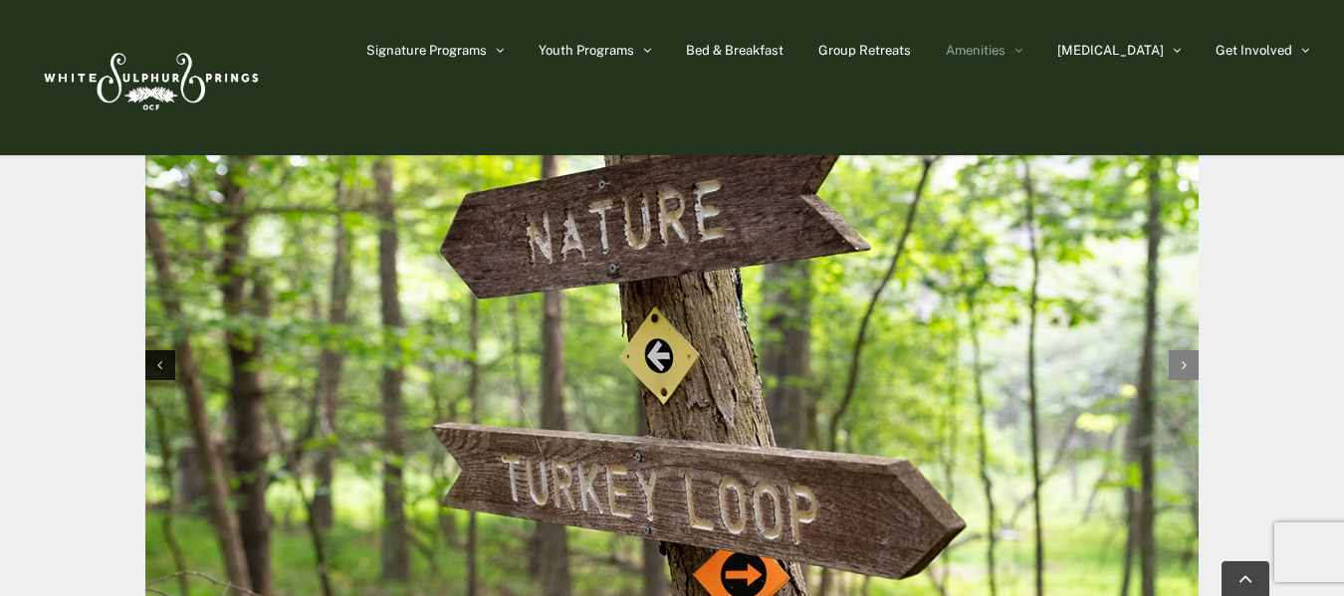
click at [1181, 364] on icon "Next slide" at bounding box center [1183, 365] width 5 height 14
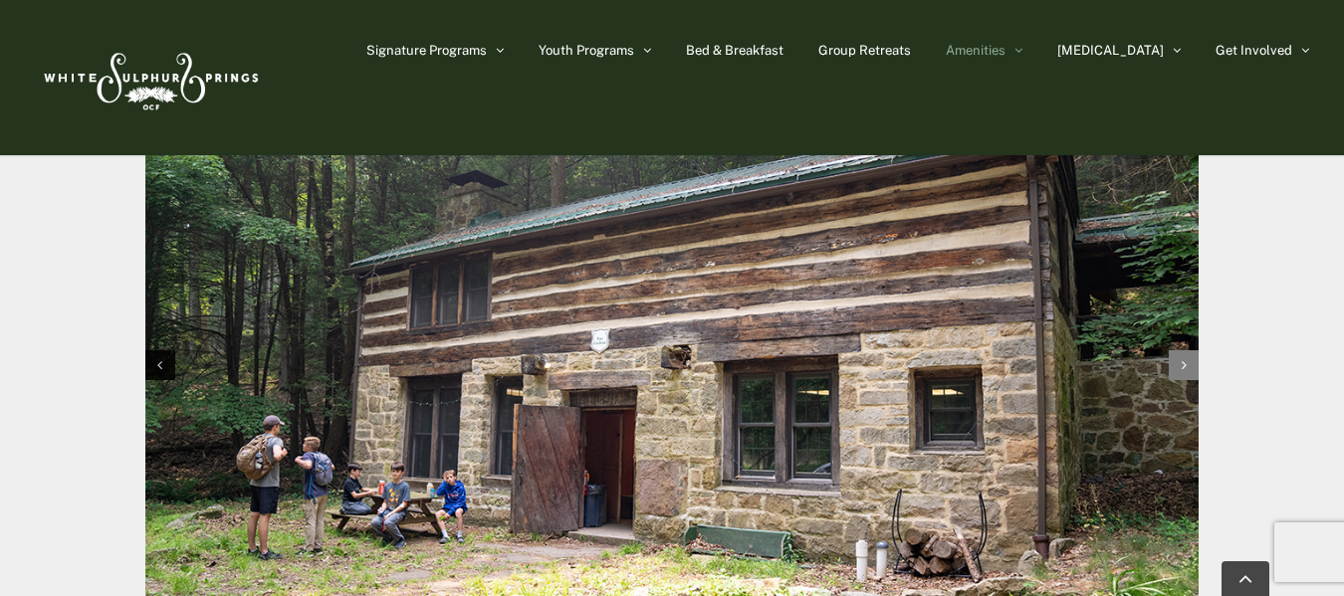
click at [1181, 364] on icon "Next slide" at bounding box center [1183, 365] width 5 height 14
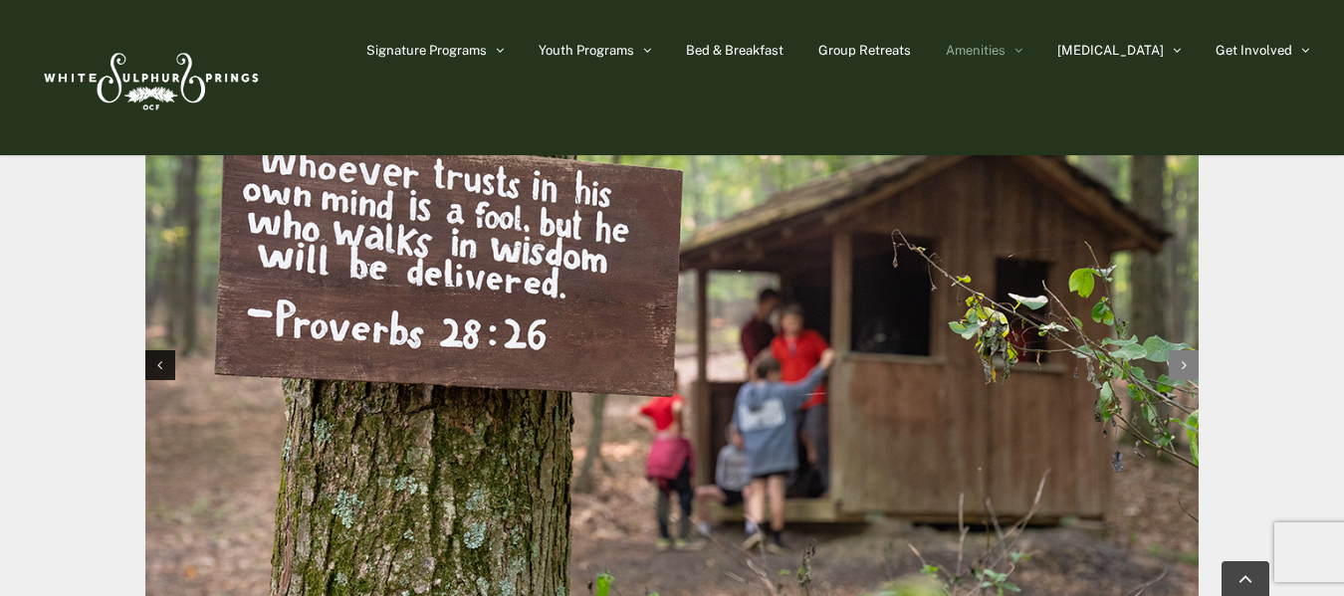
click at [1181, 364] on icon "Next slide" at bounding box center [1183, 365] width 5 height 14
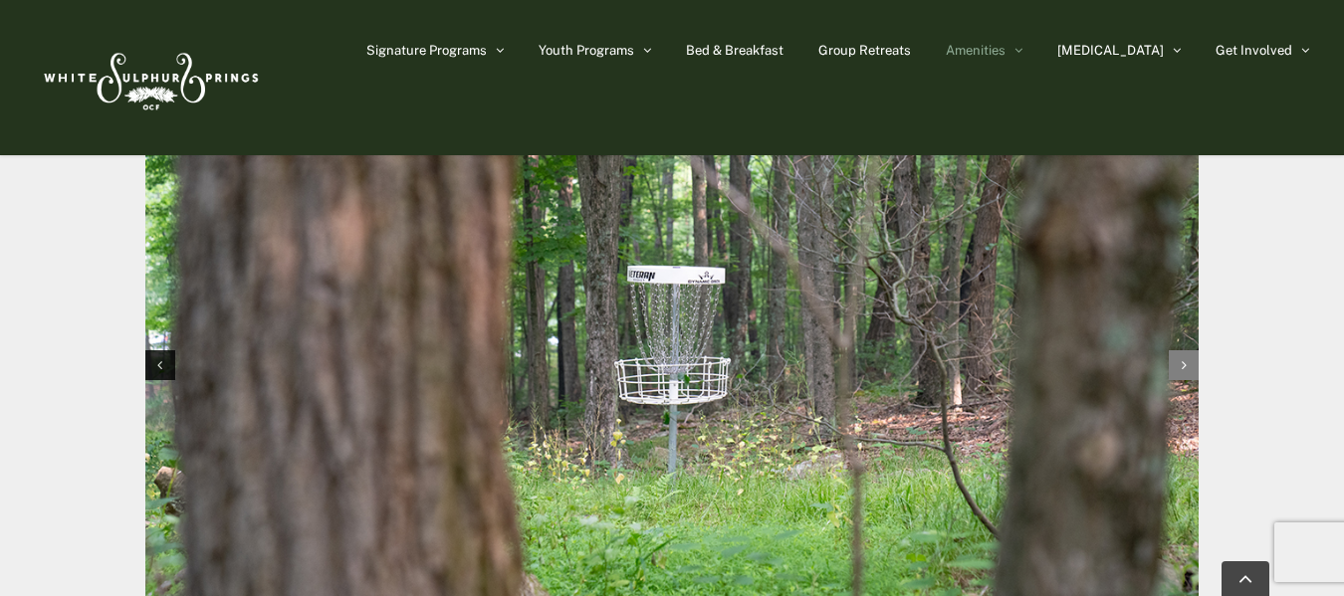
click at [1181, 364] on icon "Next slide" at bounding box center [1183, 365] width 5 height 14
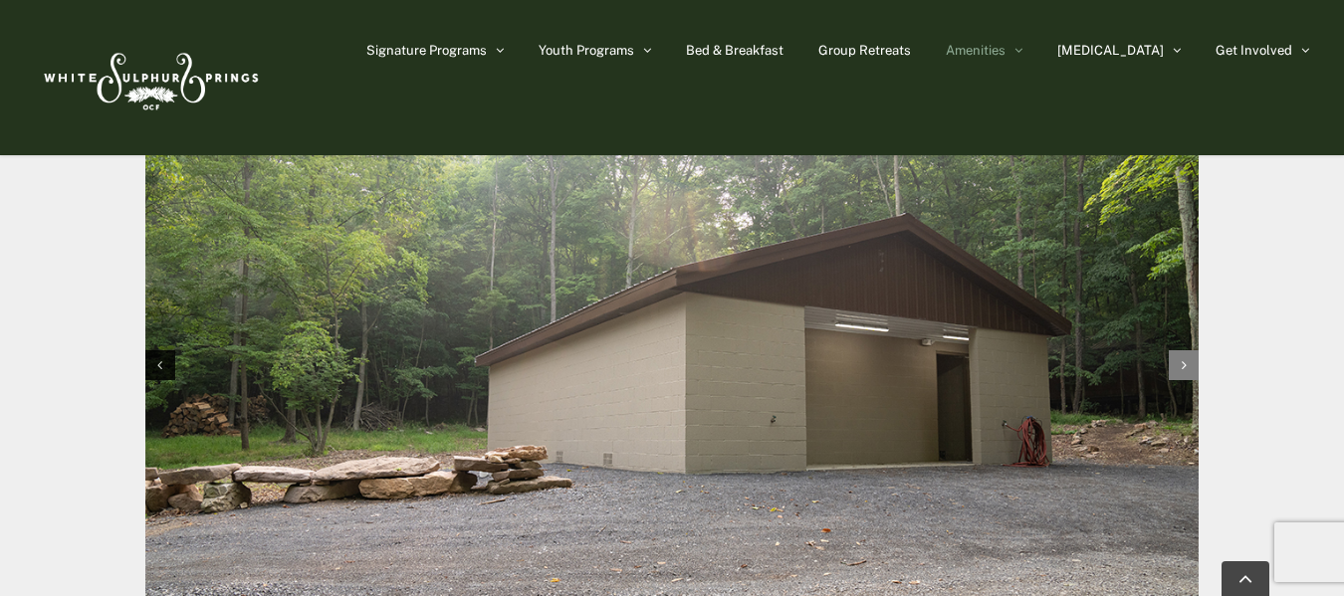
click at [1181, 364] on icon "Next slide" at bounding box center [1183, 365] width 5 height 14
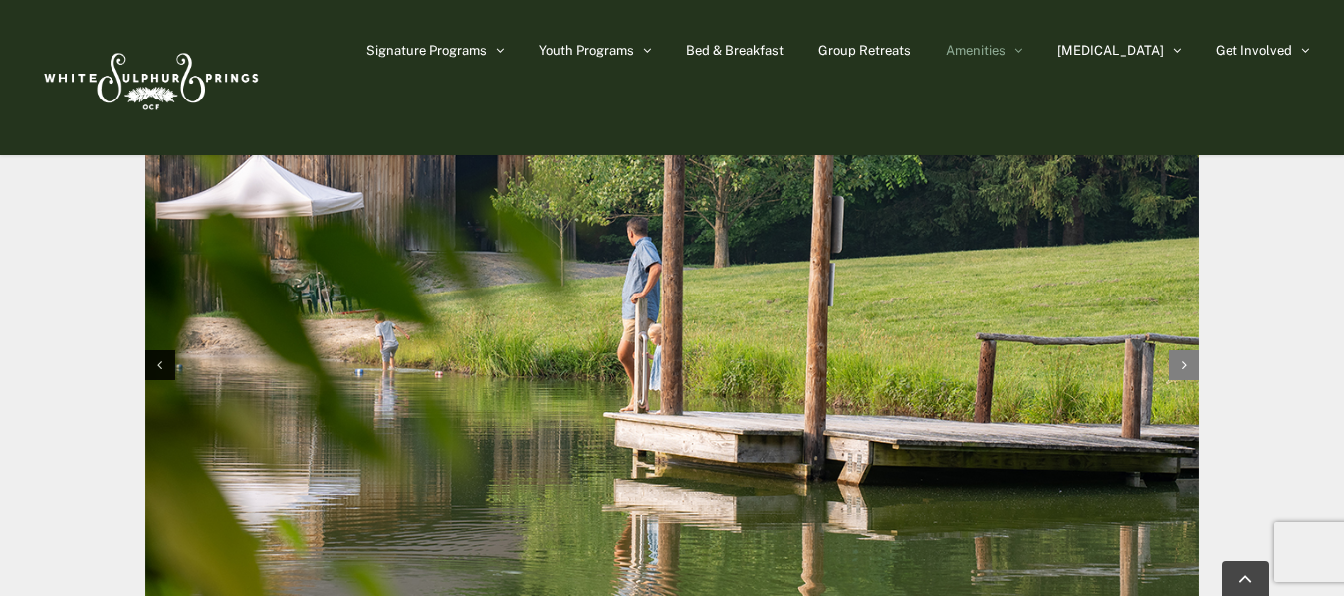
click at [1181, 364] on icon "Next slide" at bounding box center [1183, 365] width 5 height 14
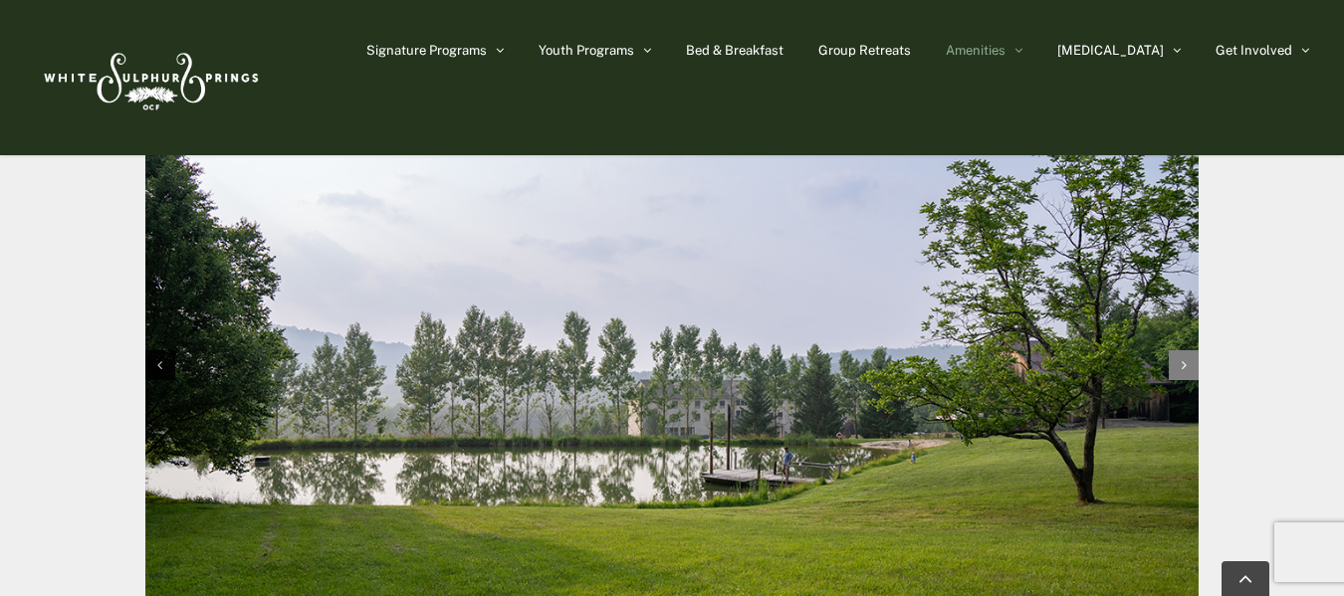
click at [1181, 364] on icon "Next slide" at bounding box center [1183, 365] width 5 height 14
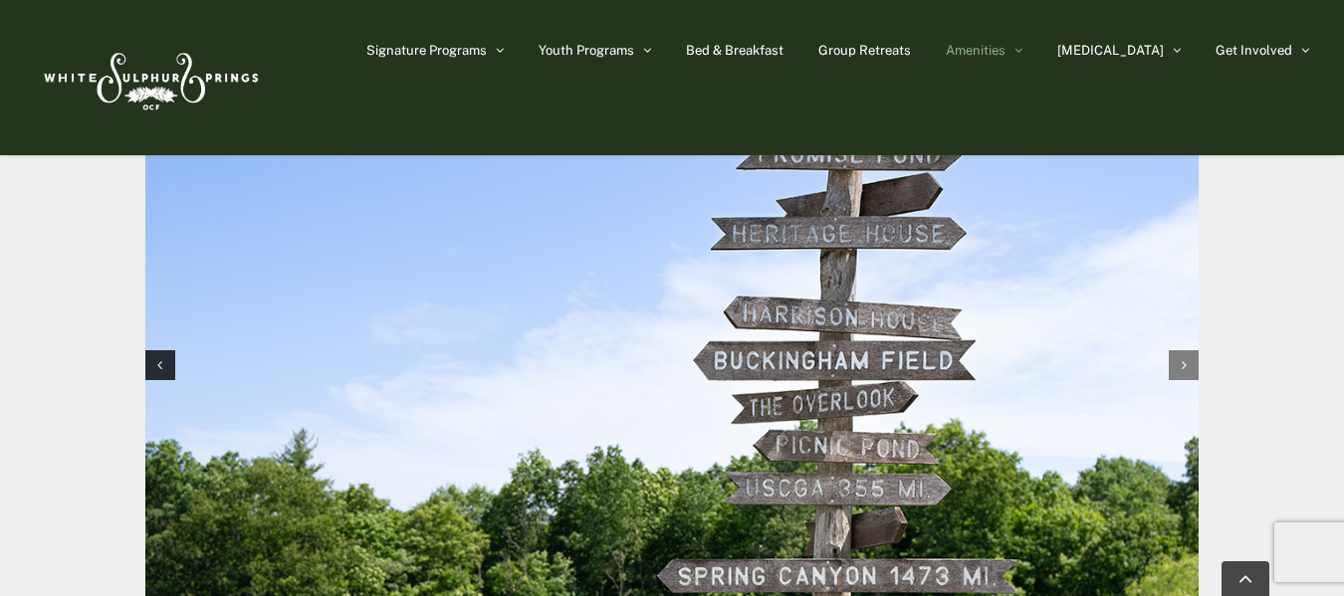
click at [1181, 364] on icon "Next slide" at bounding box center [1183, 365] width 5 height 14
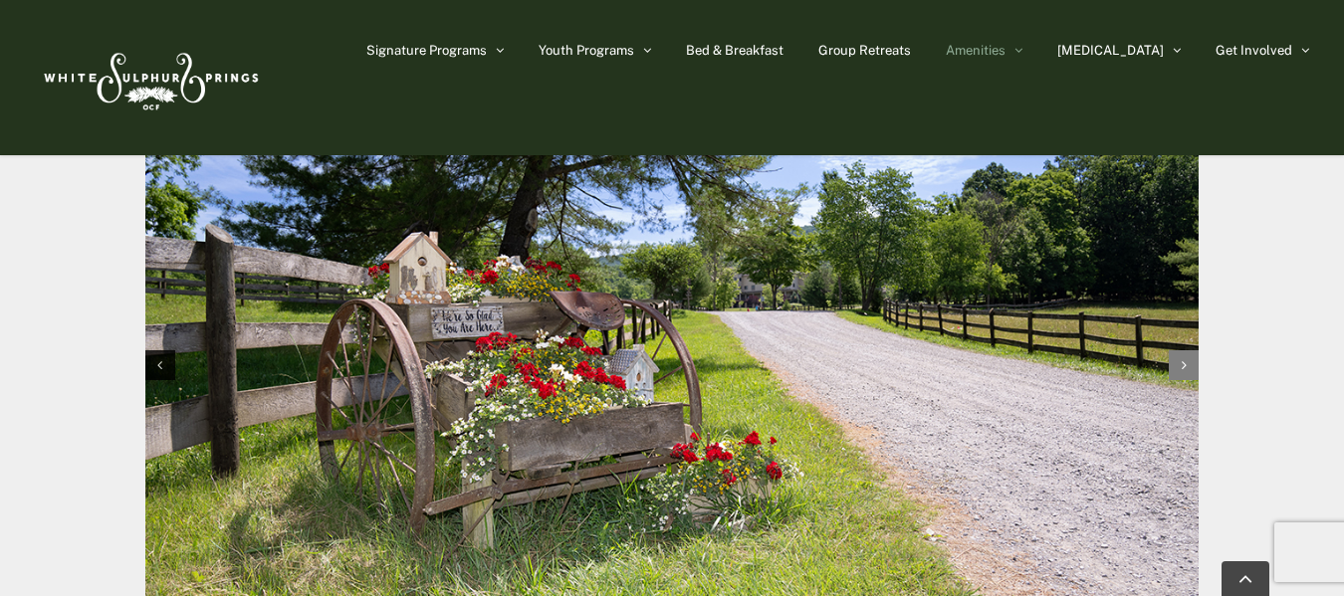
click at [1181, 364] on icon "Next slide" at bounding box center [1183, 365] width 5 height 14
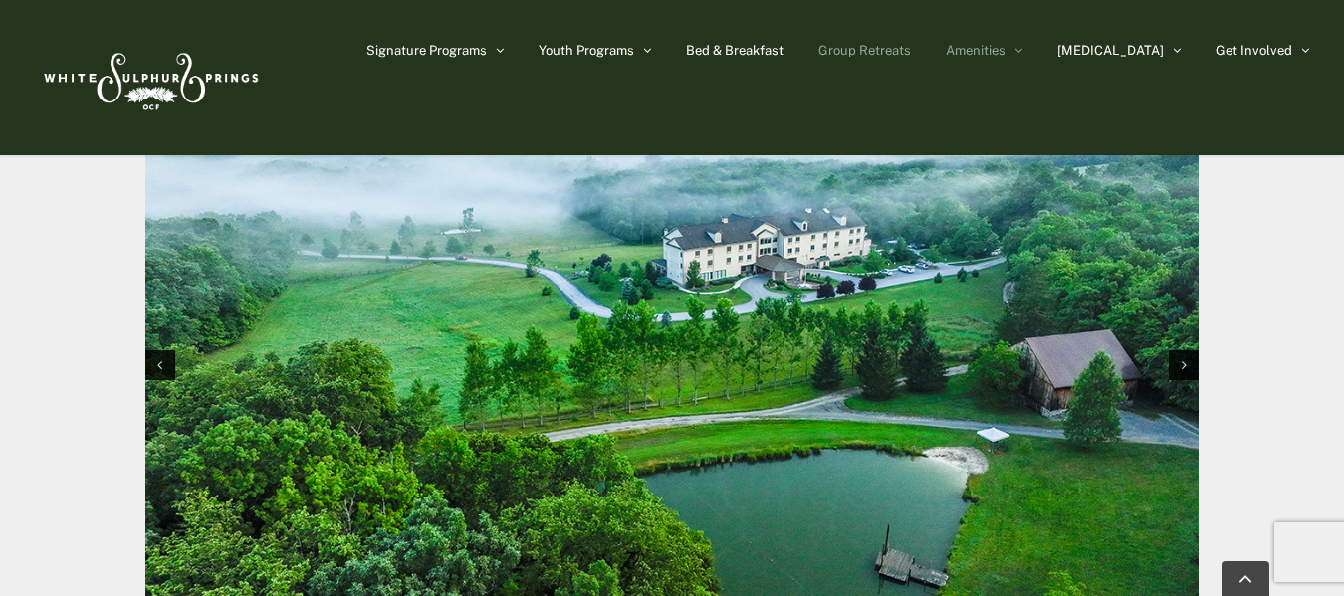
click at [911, 53] on span "Group Retreats" at bounding box center [864, 50] width 93 height 13
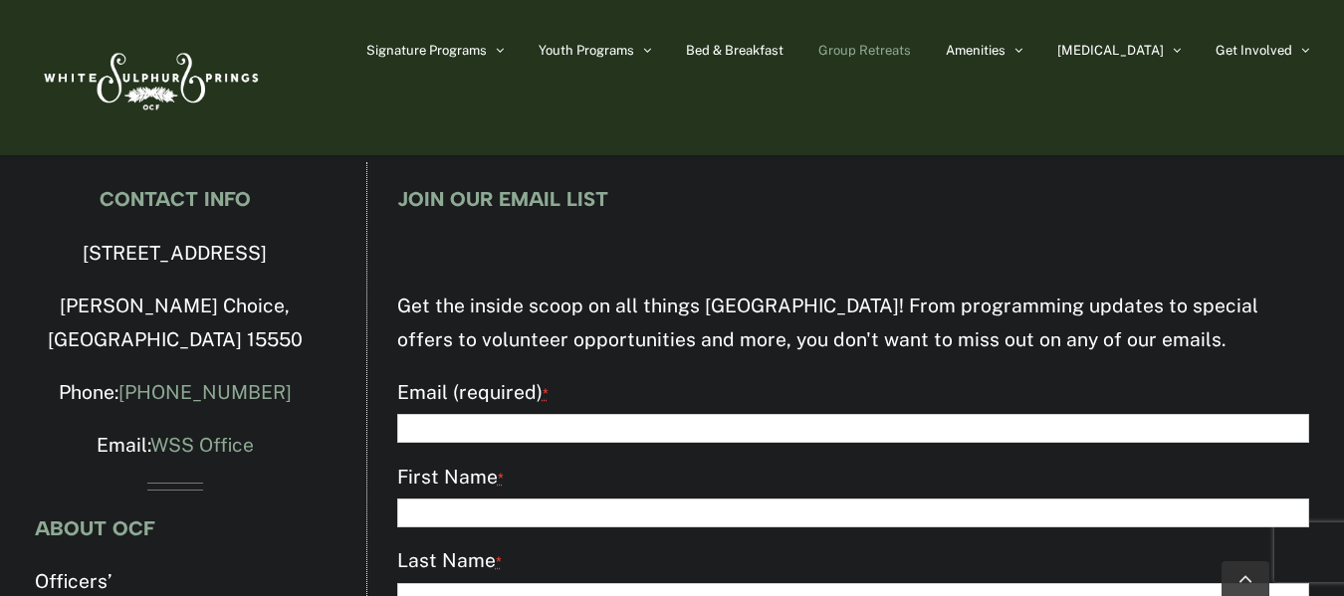
scroll to position [7420, 0]
